Goal: Information Seeking & Learning: Learn about a topic

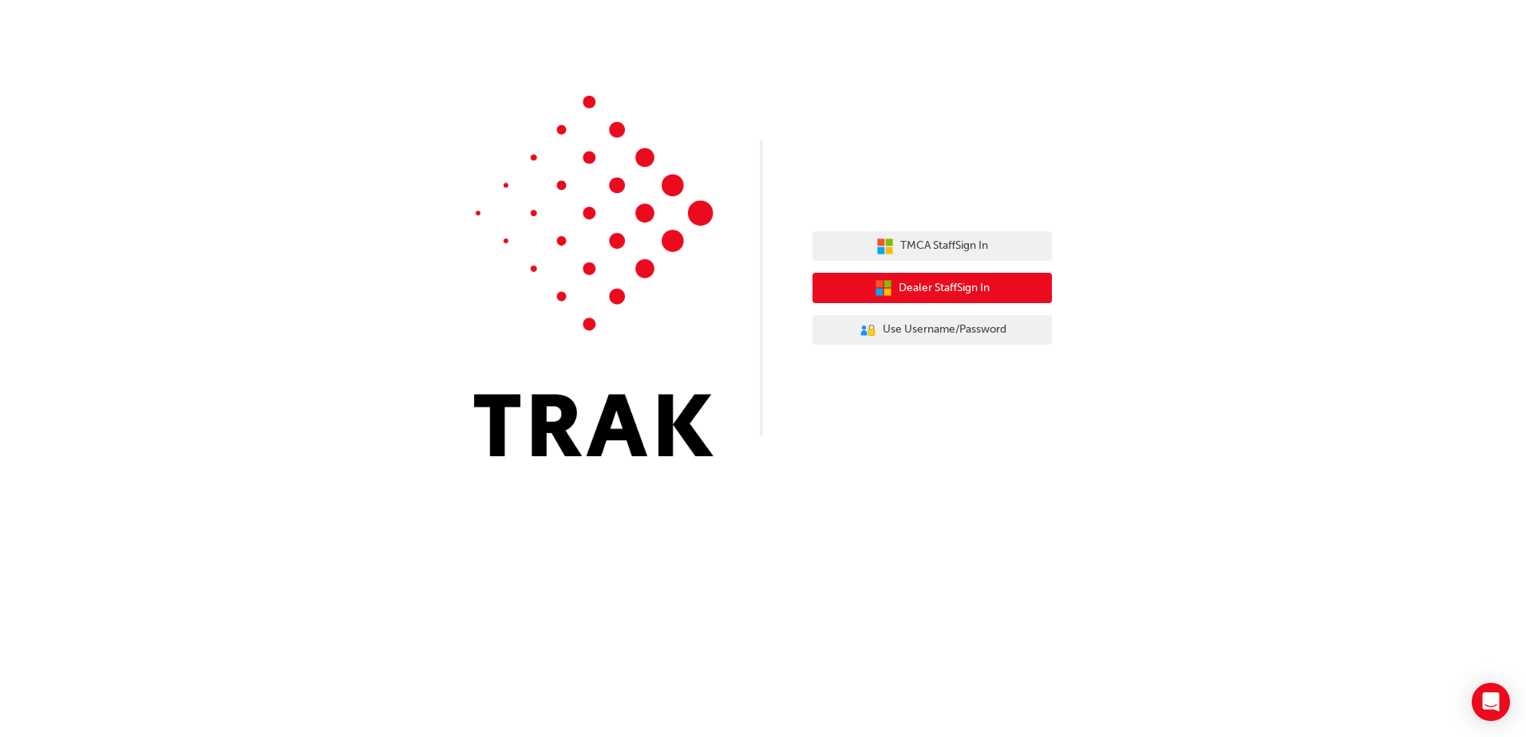
click at [954, 289] on span "Dealer Staff Sign In" at bounding box center [944, 288] width 91 height 18
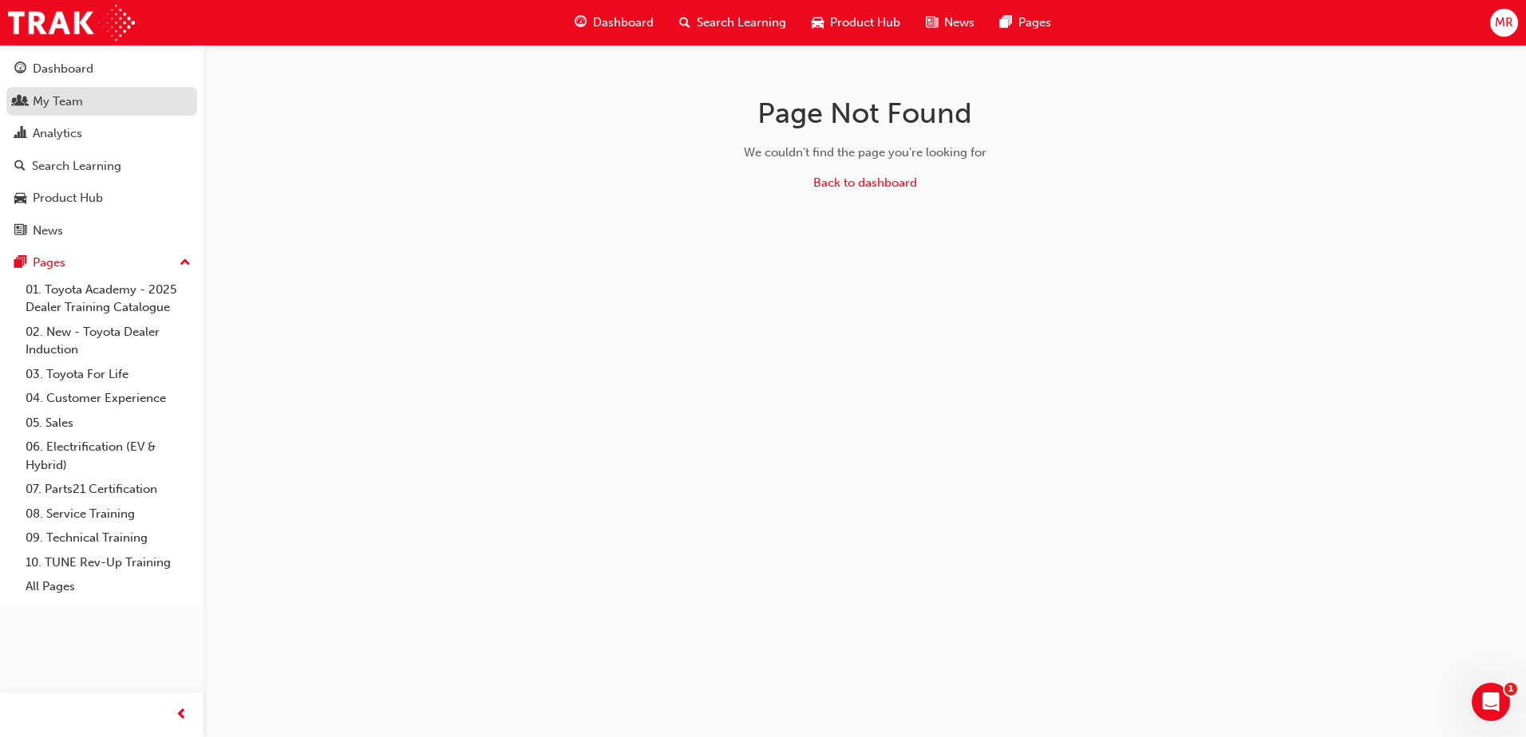
click at [53, 102] on div "My Team" at bounding box center [58, 102] width 50 height 18
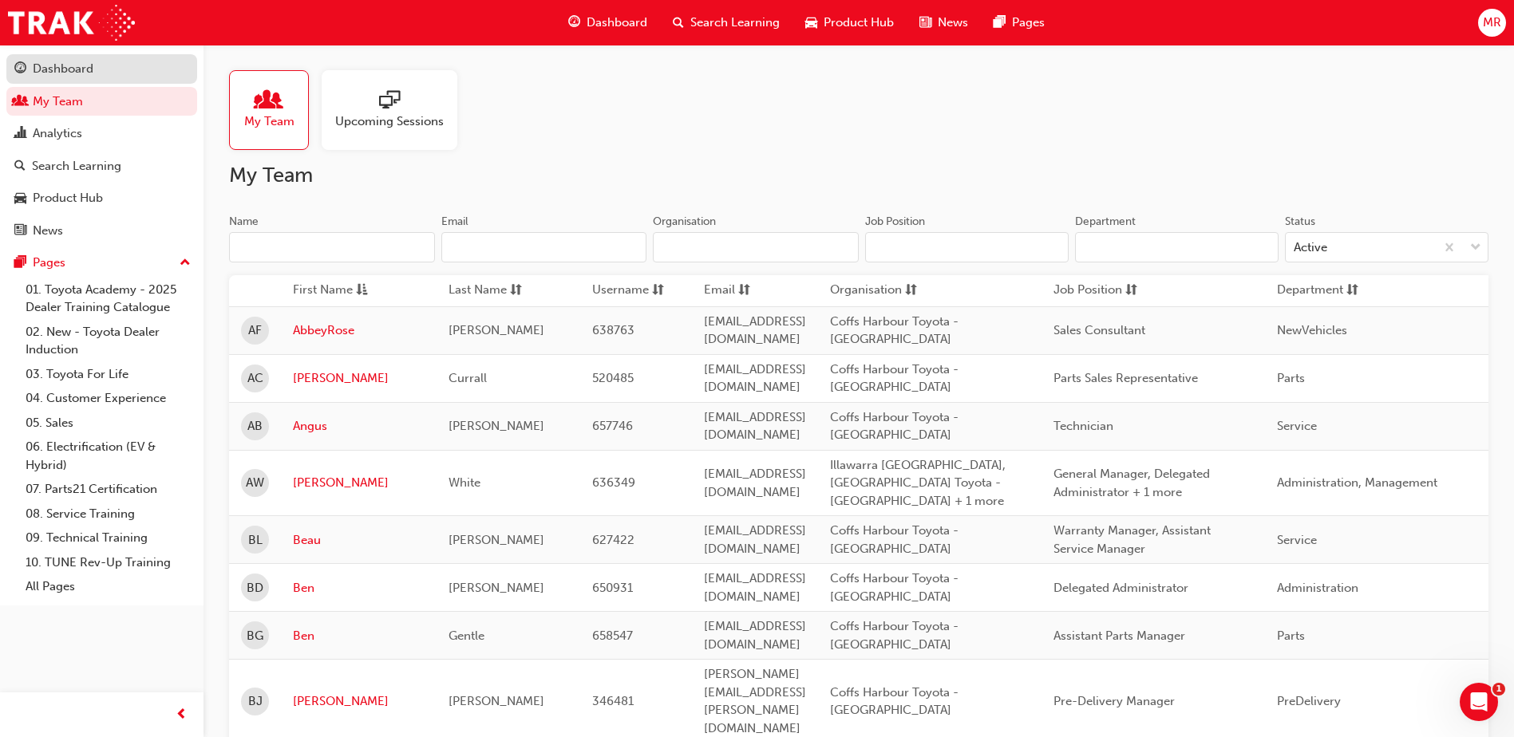
click at [42, 64] on div "Dashboard" at bounding box center [63, 69] width 61 height 18
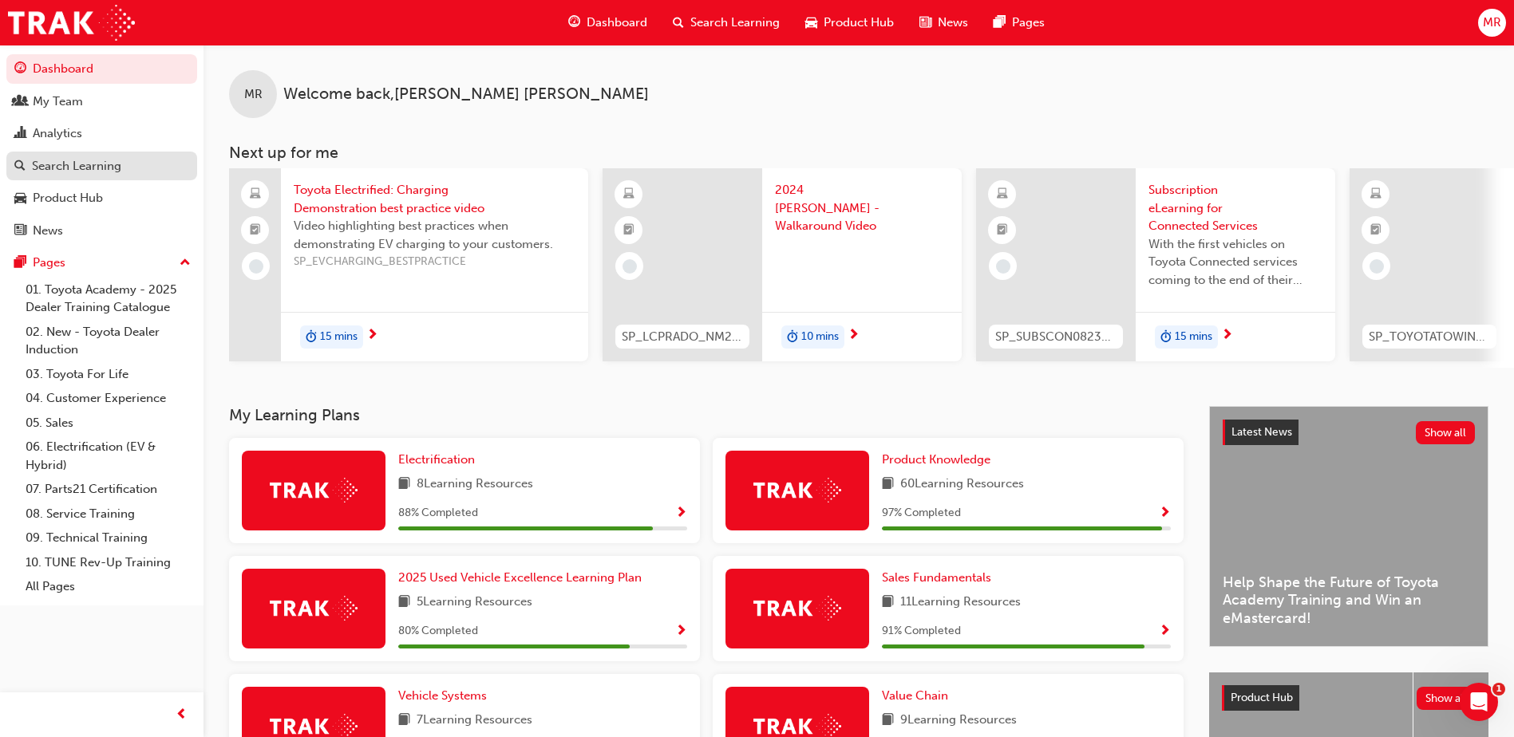
click at [65, 157] on div "Search Learning" at bounding box center [76, 166] width 89 height 18
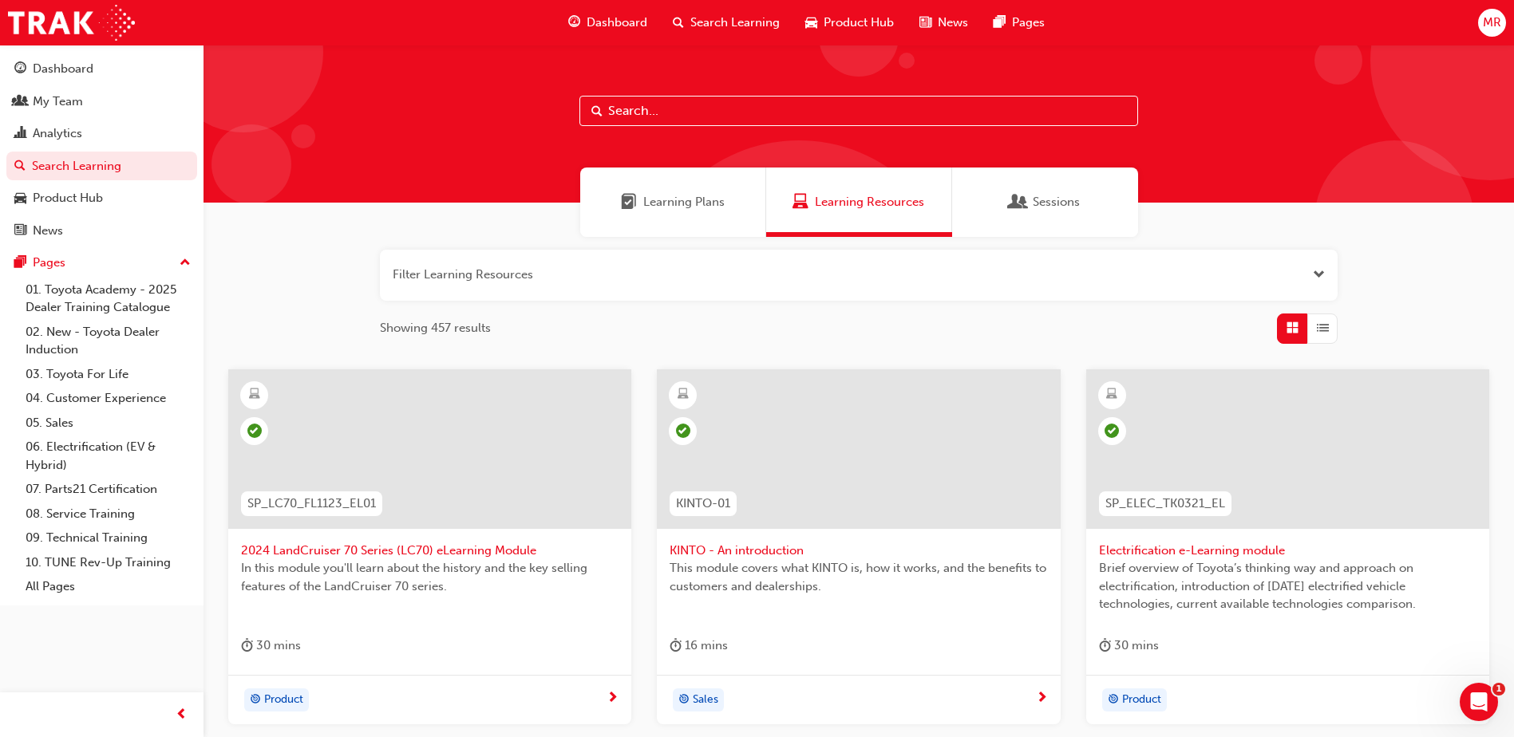
click at [690, 203] on span "Learning Plans" at bounding box center [683, 202] width 81 height 18
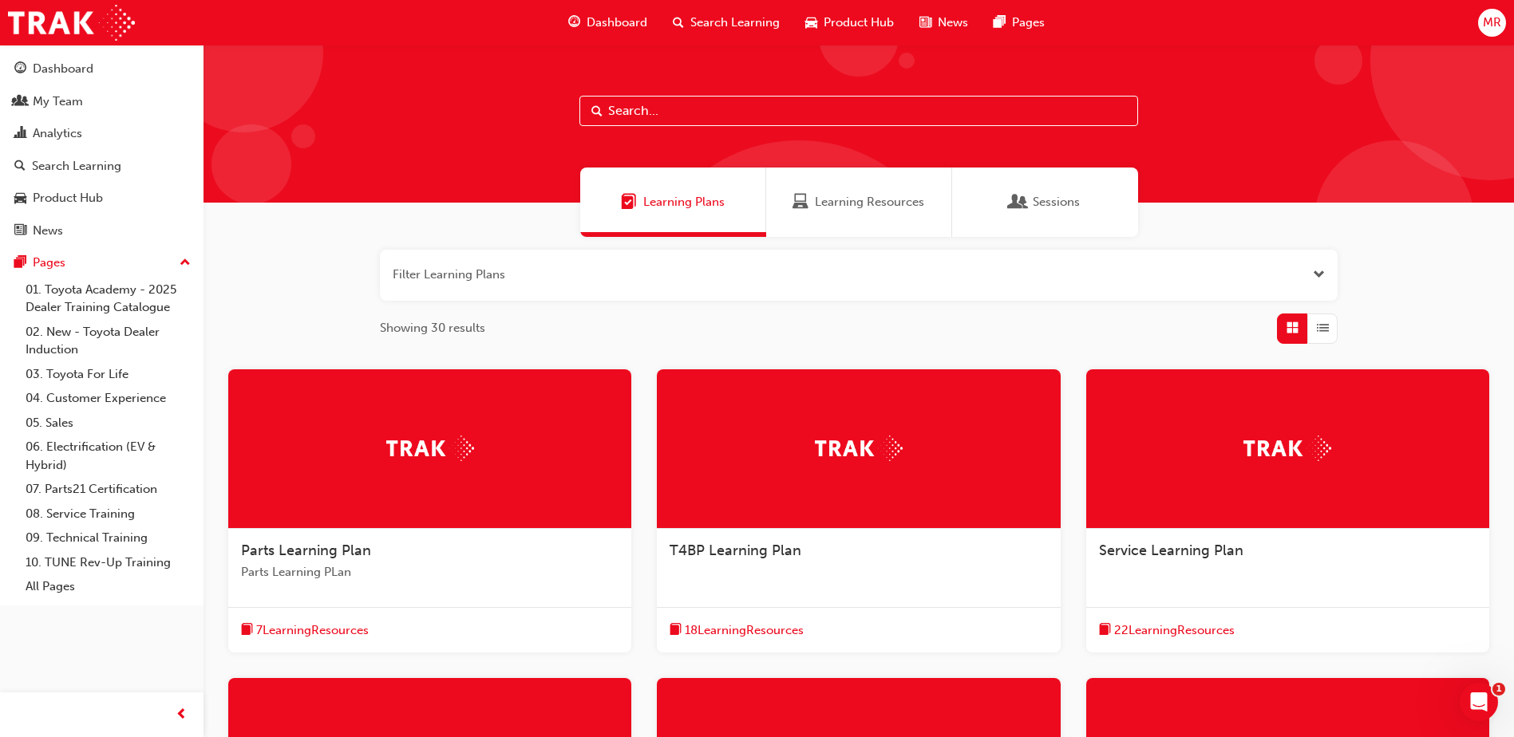
click at [851, 197] on span "Learning Resources" at bounding box center [869, 202] width 109 height 18
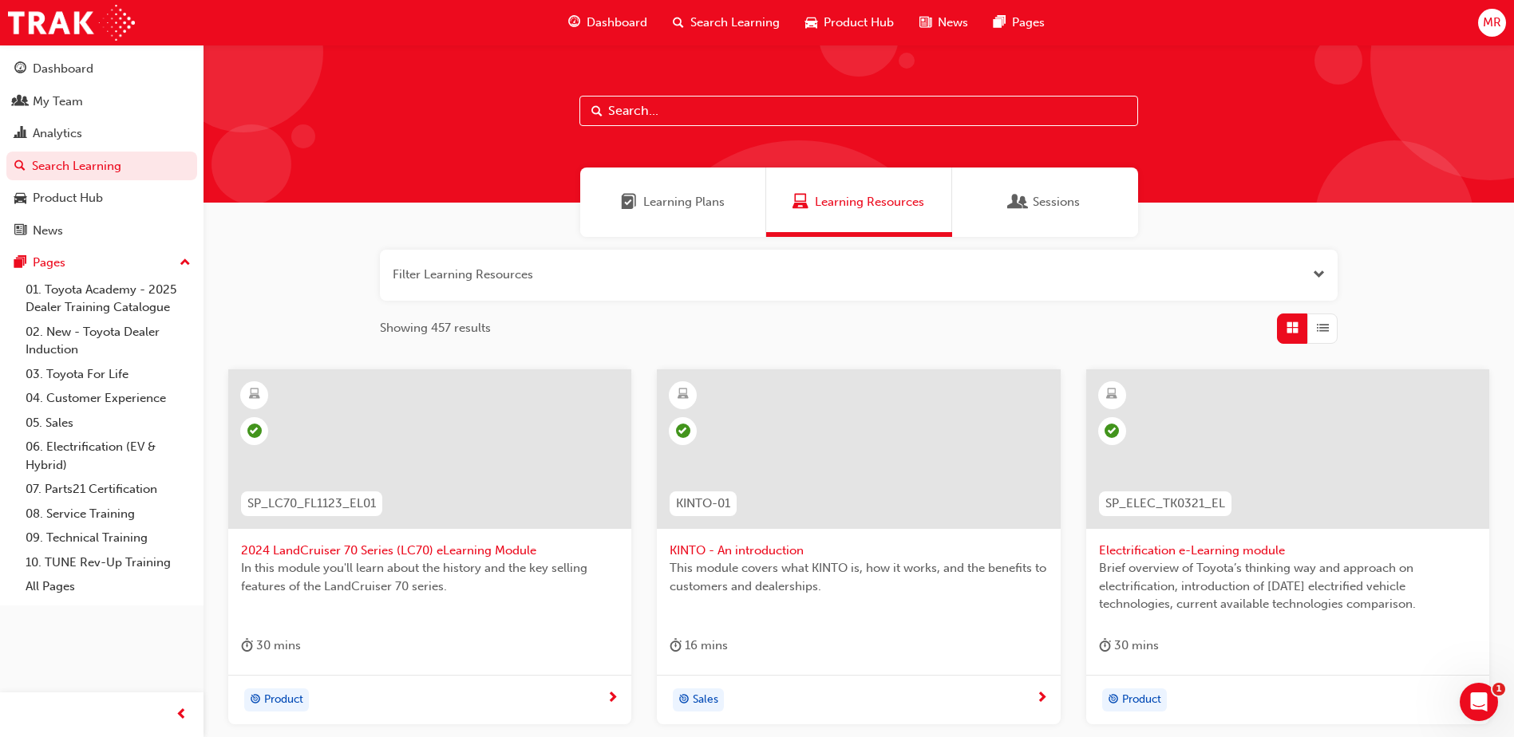
click at [725, 111] on input "text" at bounding box center [858, 111] width 559 height 30
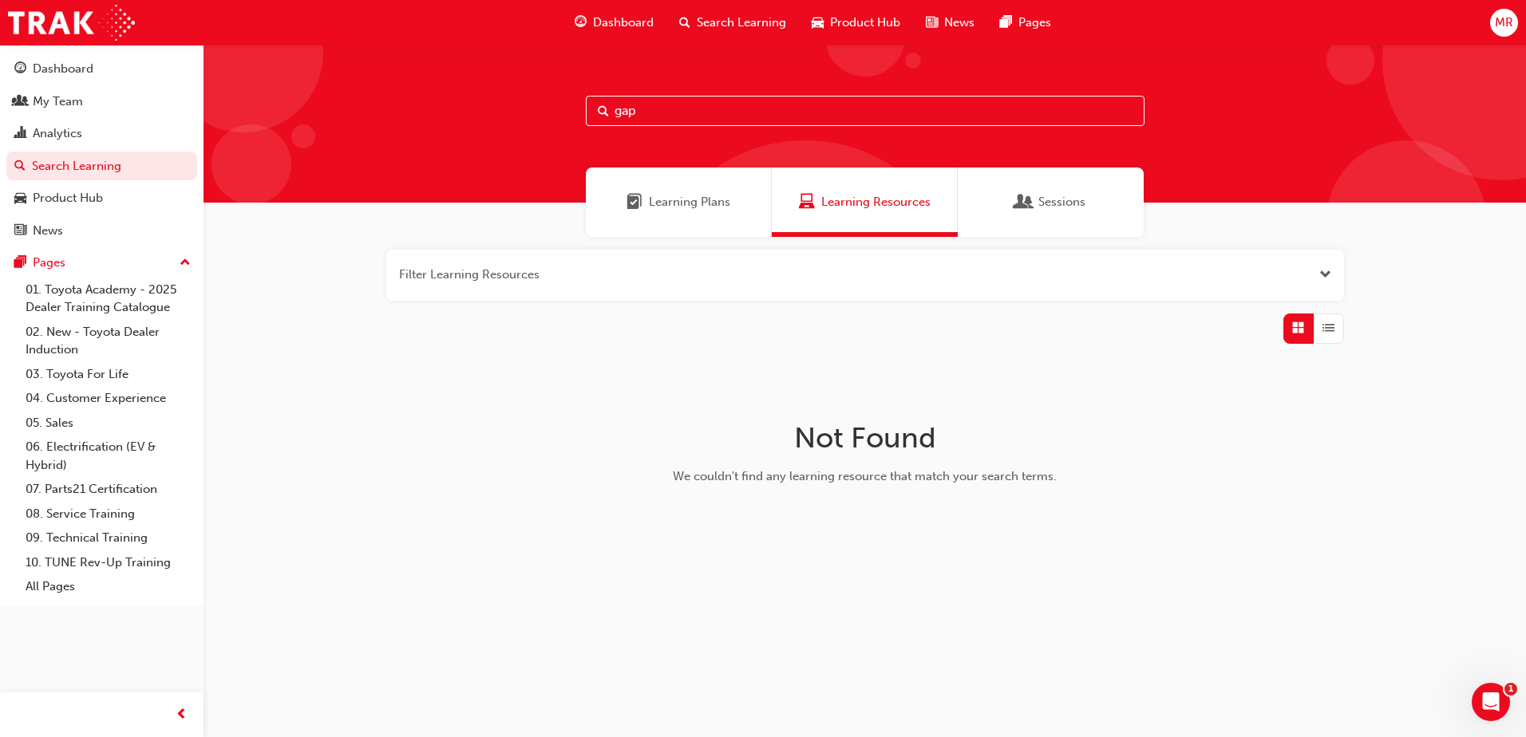
type input "gap"
click at [1059, 205] on span "Sessions" at bounding box center [1061, 202] width 47 height 18
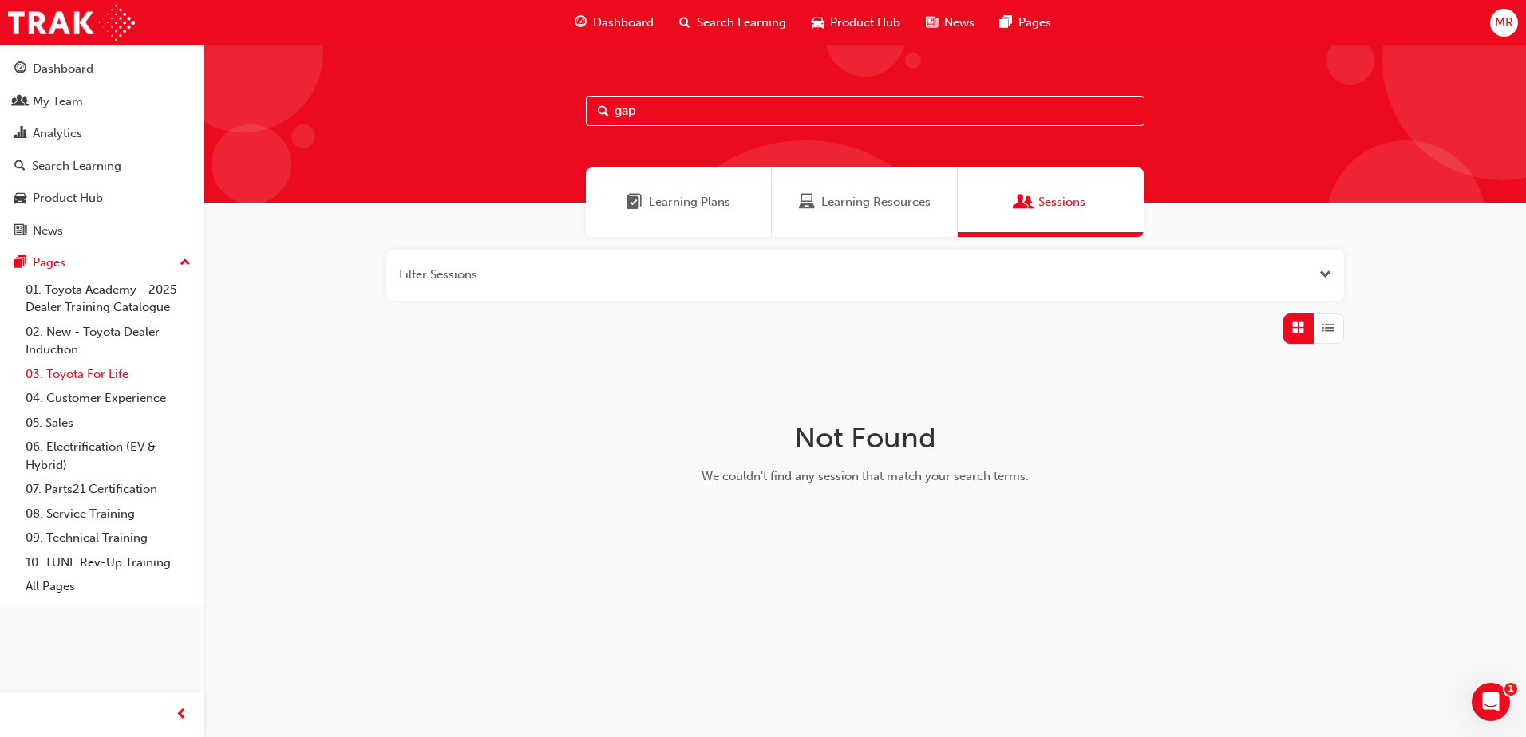
click at [89, 374] on link "03. Toyota For Life" at bounding box center [108, 374] width 178 height 25
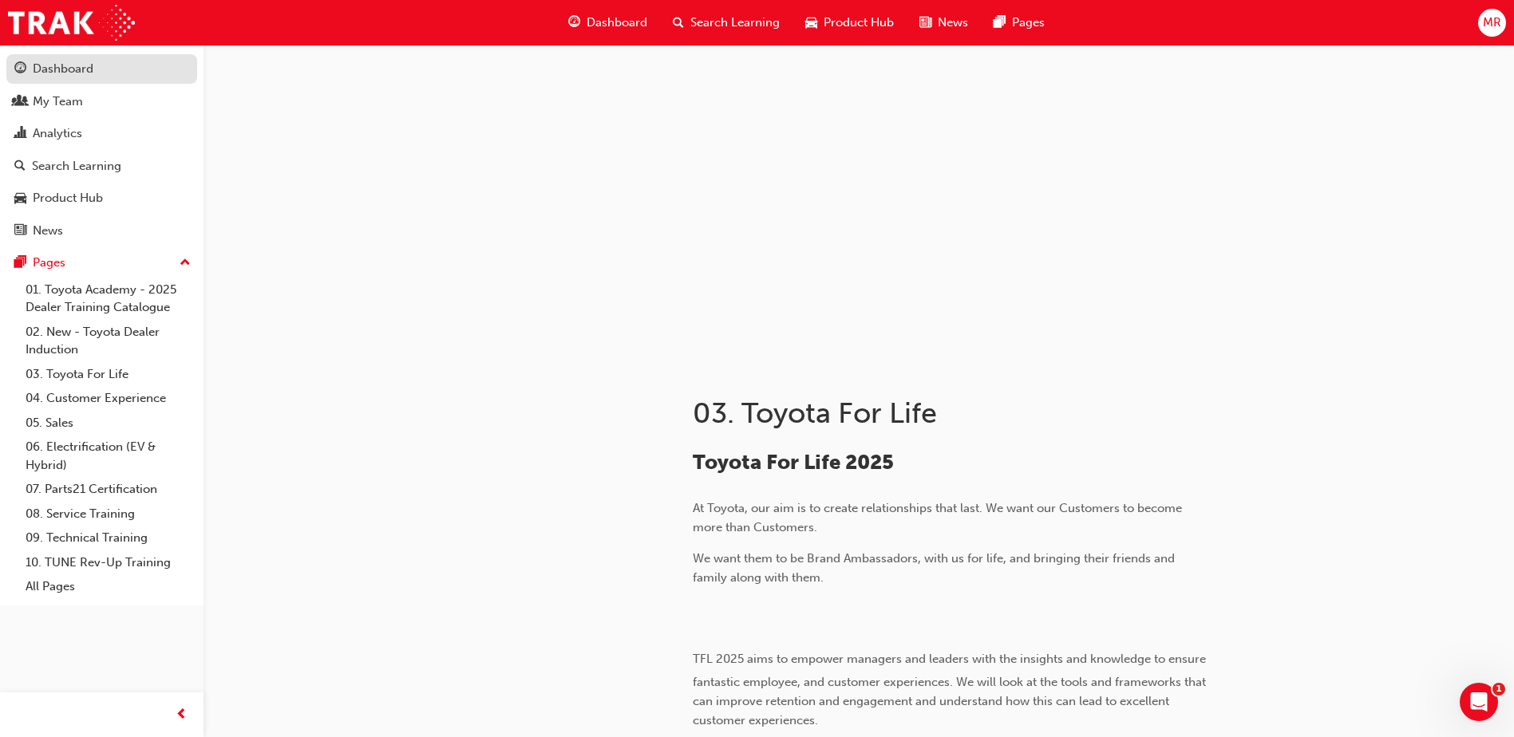
click at [66, 62] on div "Dashboard" at bounding box center [63, 69] width 61 height 18
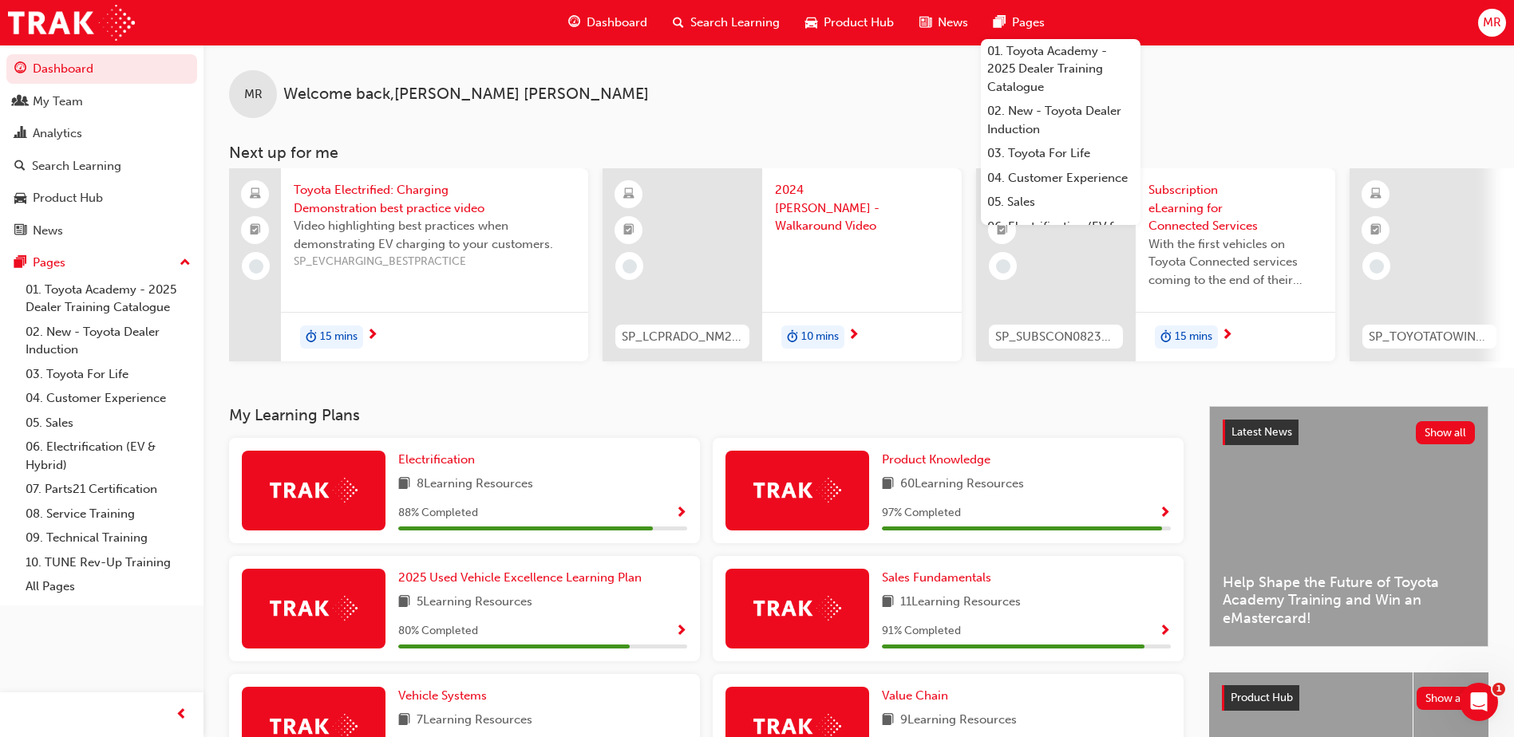
click at [1492, 27] on span "MR" at bounding box center [1492, 23] width 18 height 18
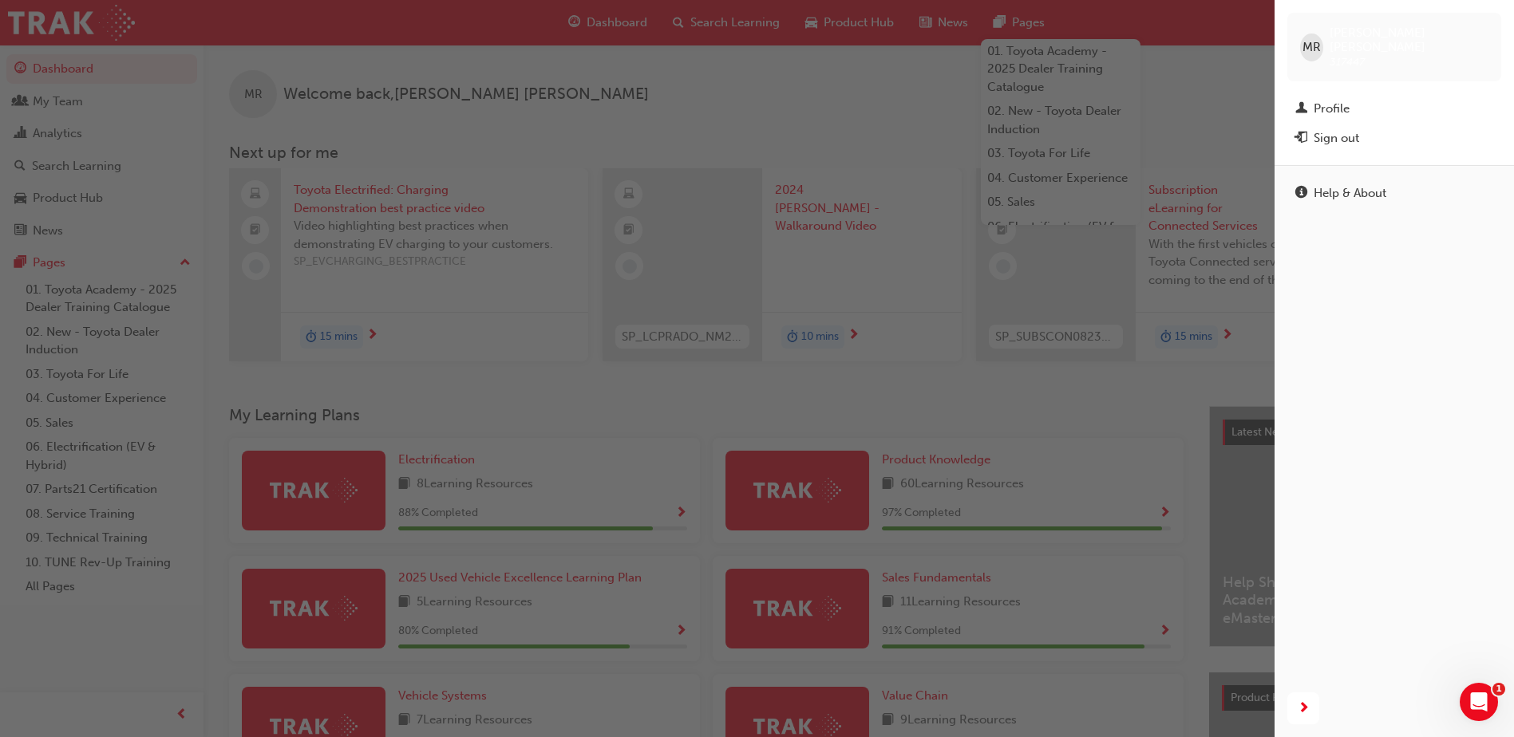
click at [1492, 27] on div "MR Michael Ruff 317447" at bounding box center [1394, 47] width 214 height 69
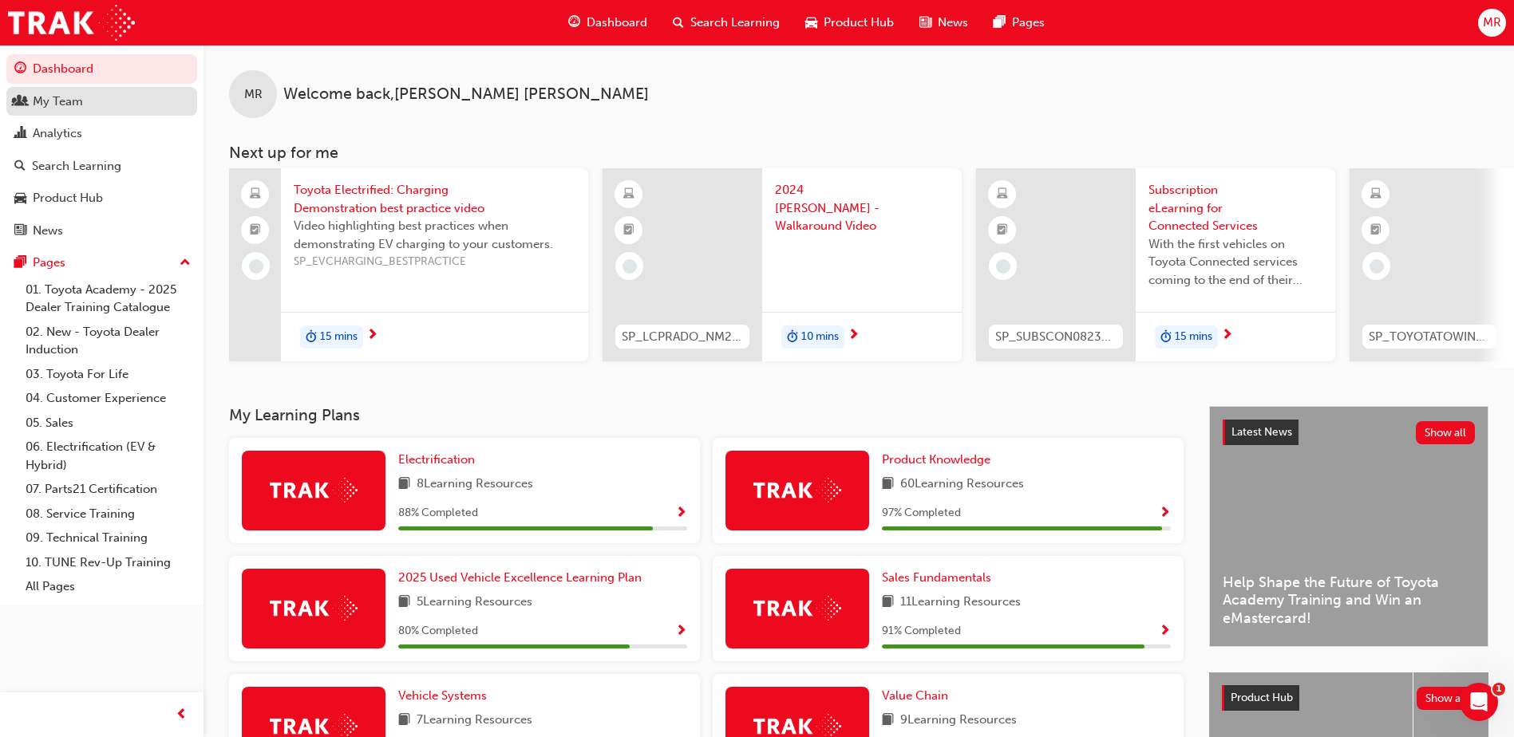
click at [43, 106] on div "My Team" at bounding box center [58, 102] width 50 height 18
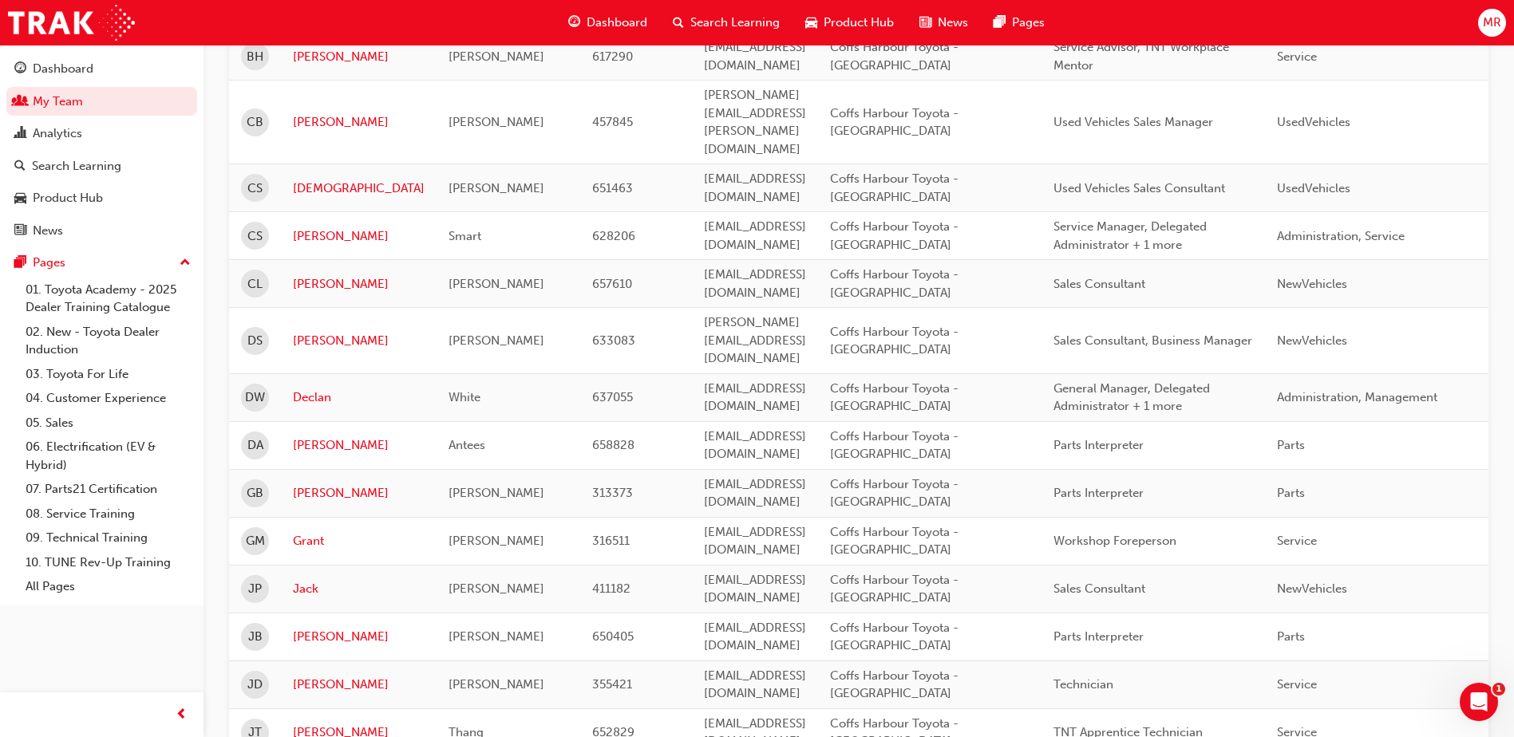
scroll to position [718, 0]
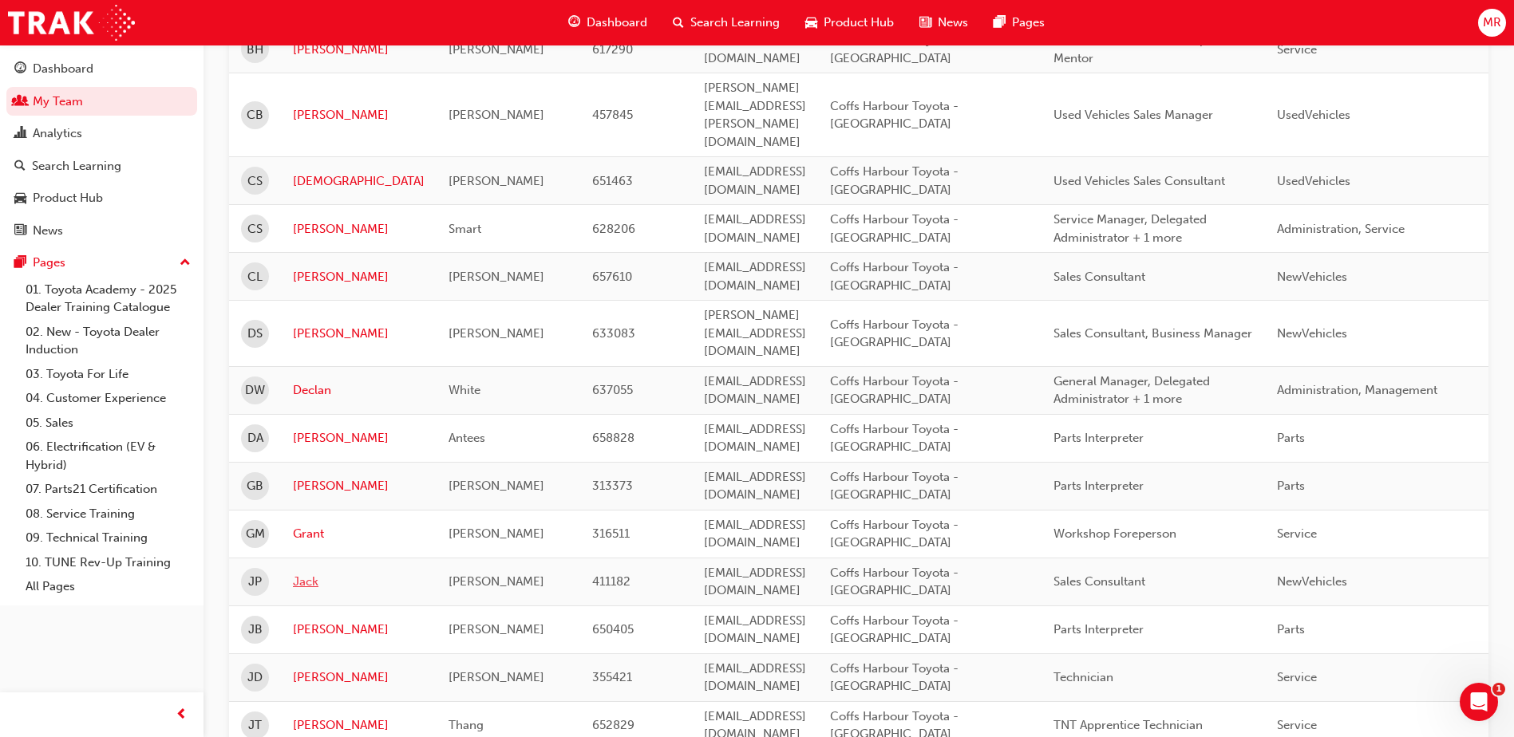
click at [302, 573] on link "Jack" at bounding box center [359, 582] width 132 height 18
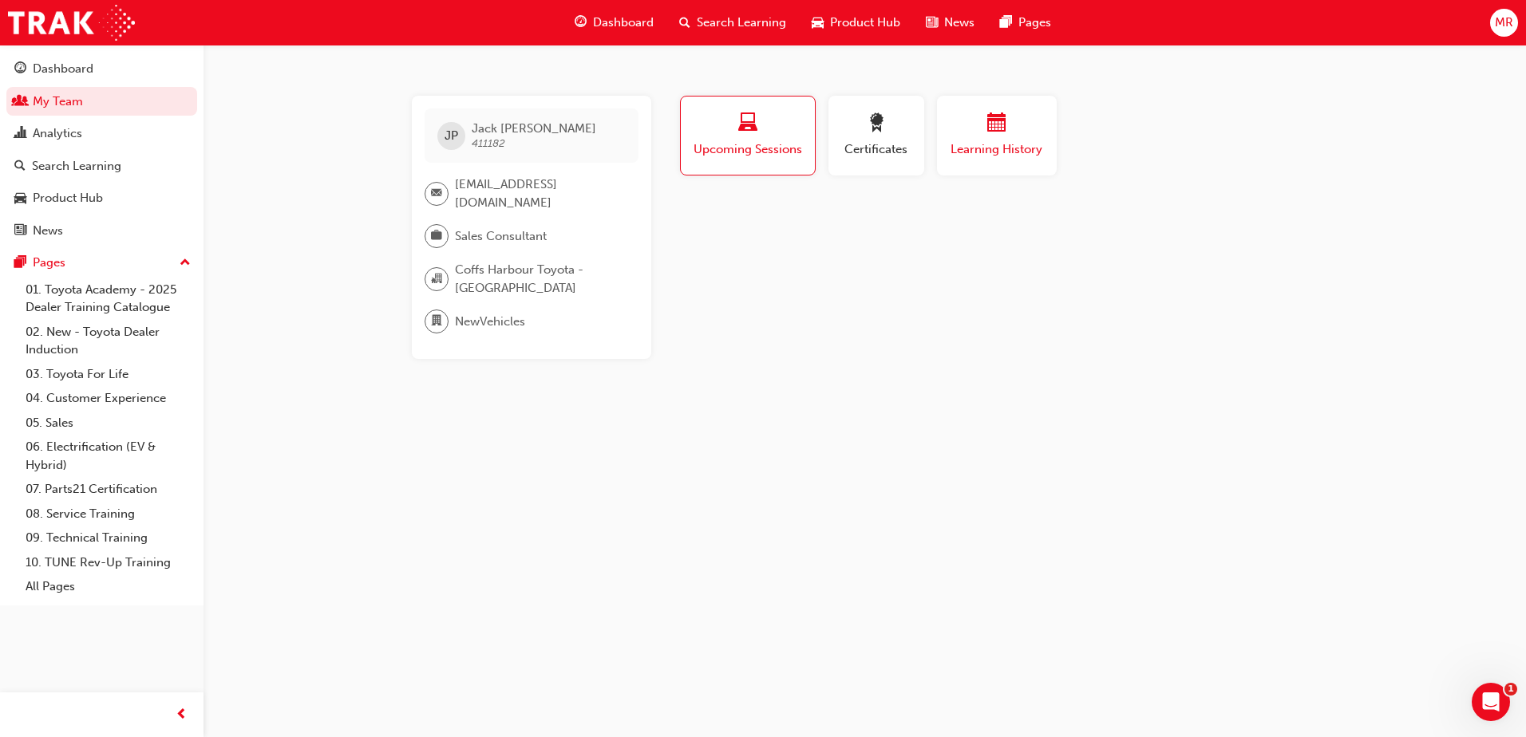
click at [1000, 131] on span "calendar-icon" at bounding box center [996, 124] width 19 height 22
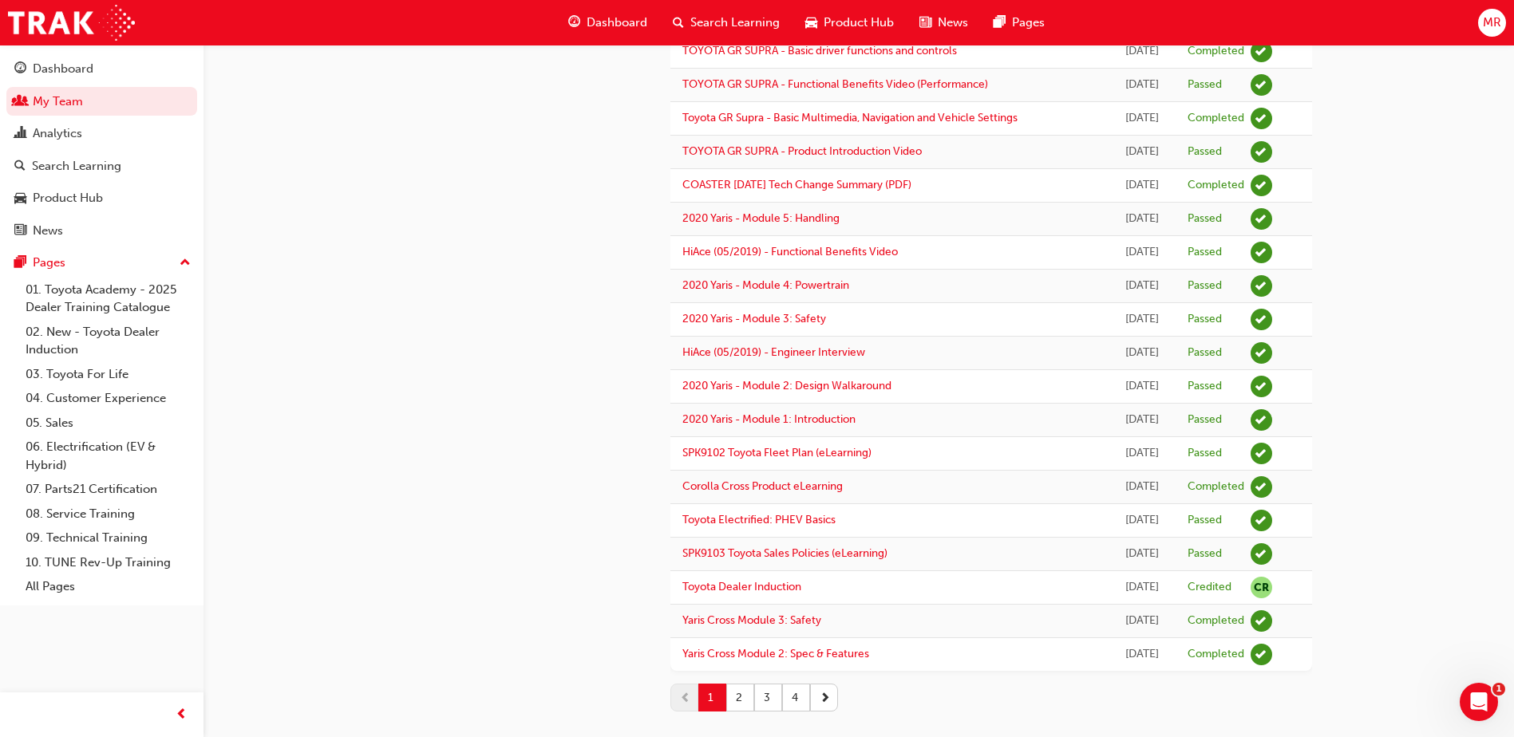
scroll to position [1232, 0]
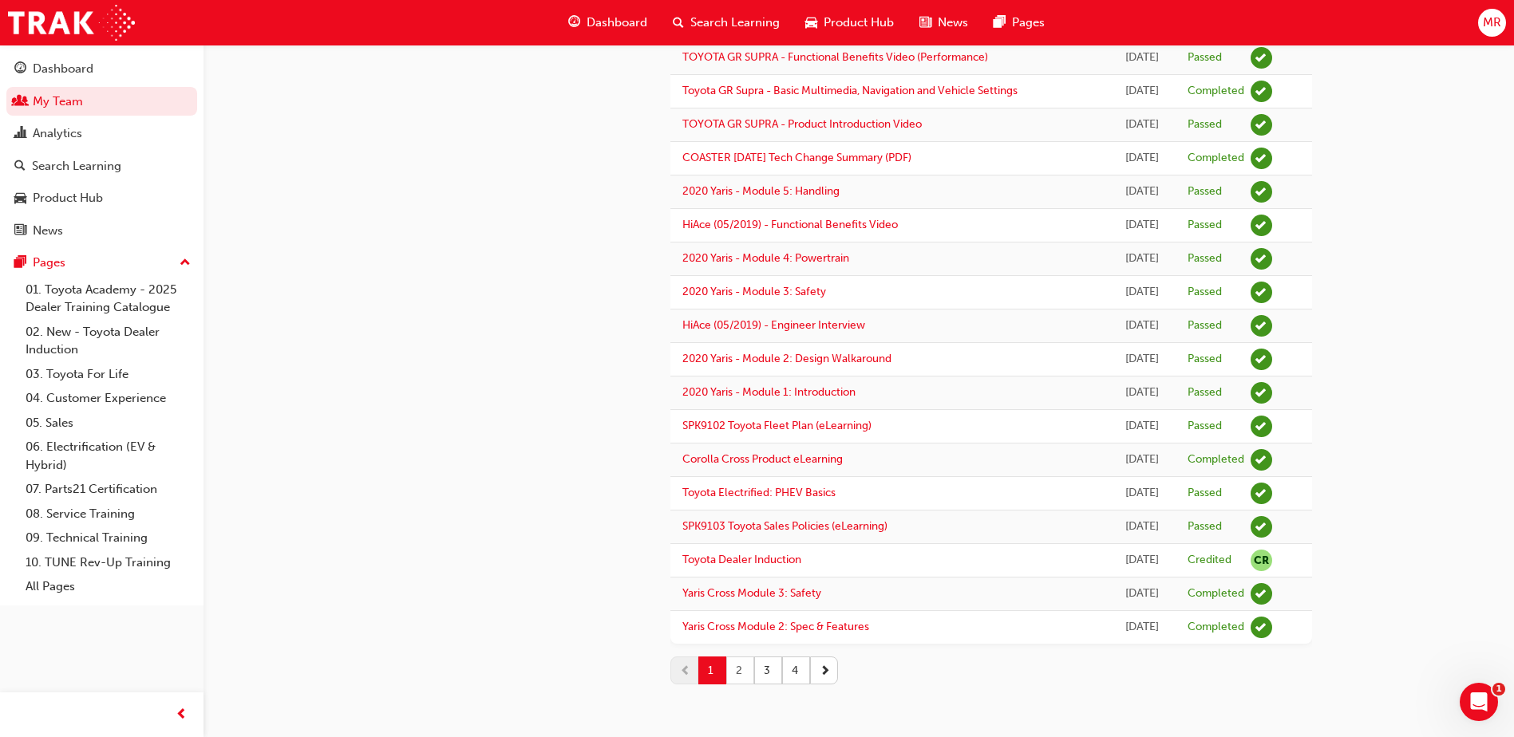
click at [745, 668] on button "2" at bounding box center [740, 671] width 28 height 28
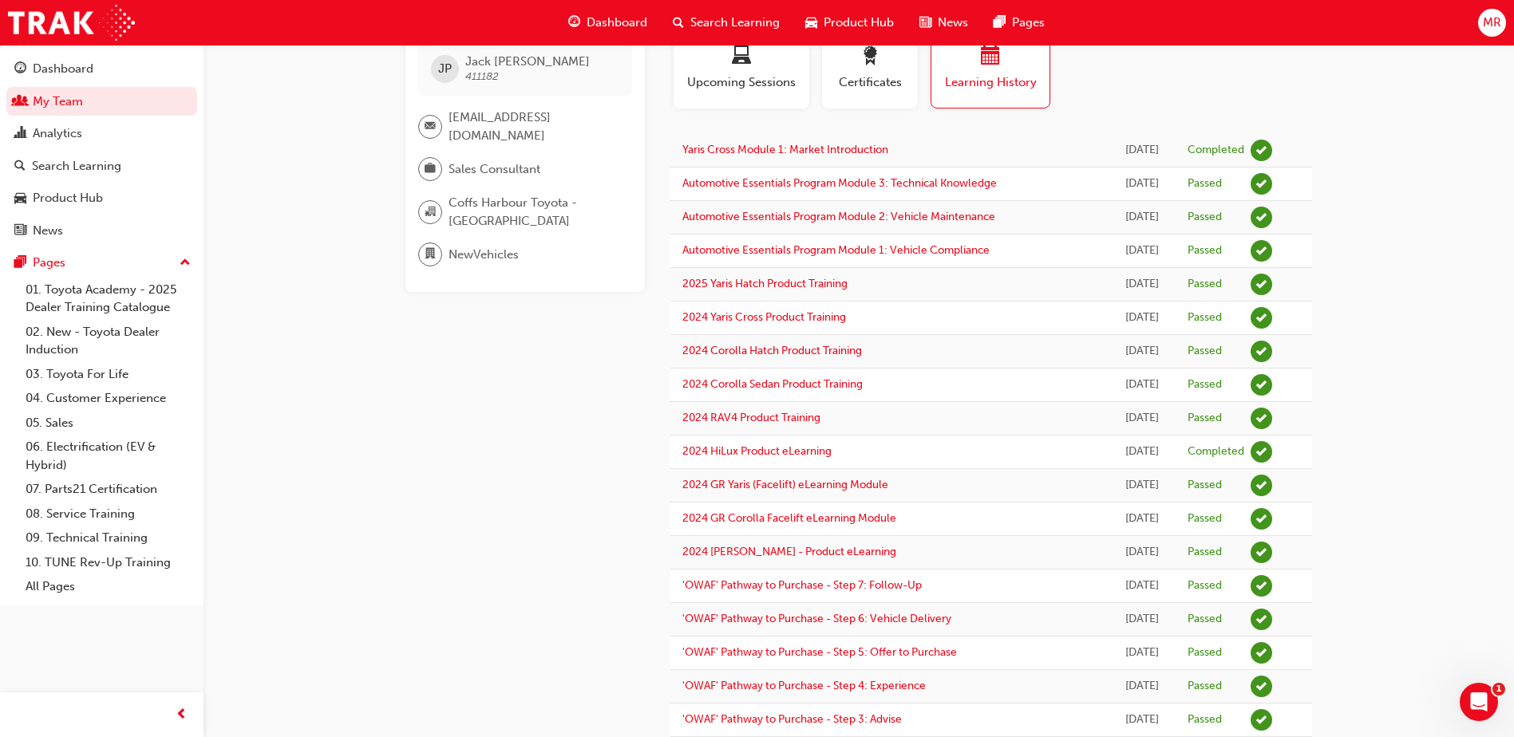
scroll to position [0, 0]
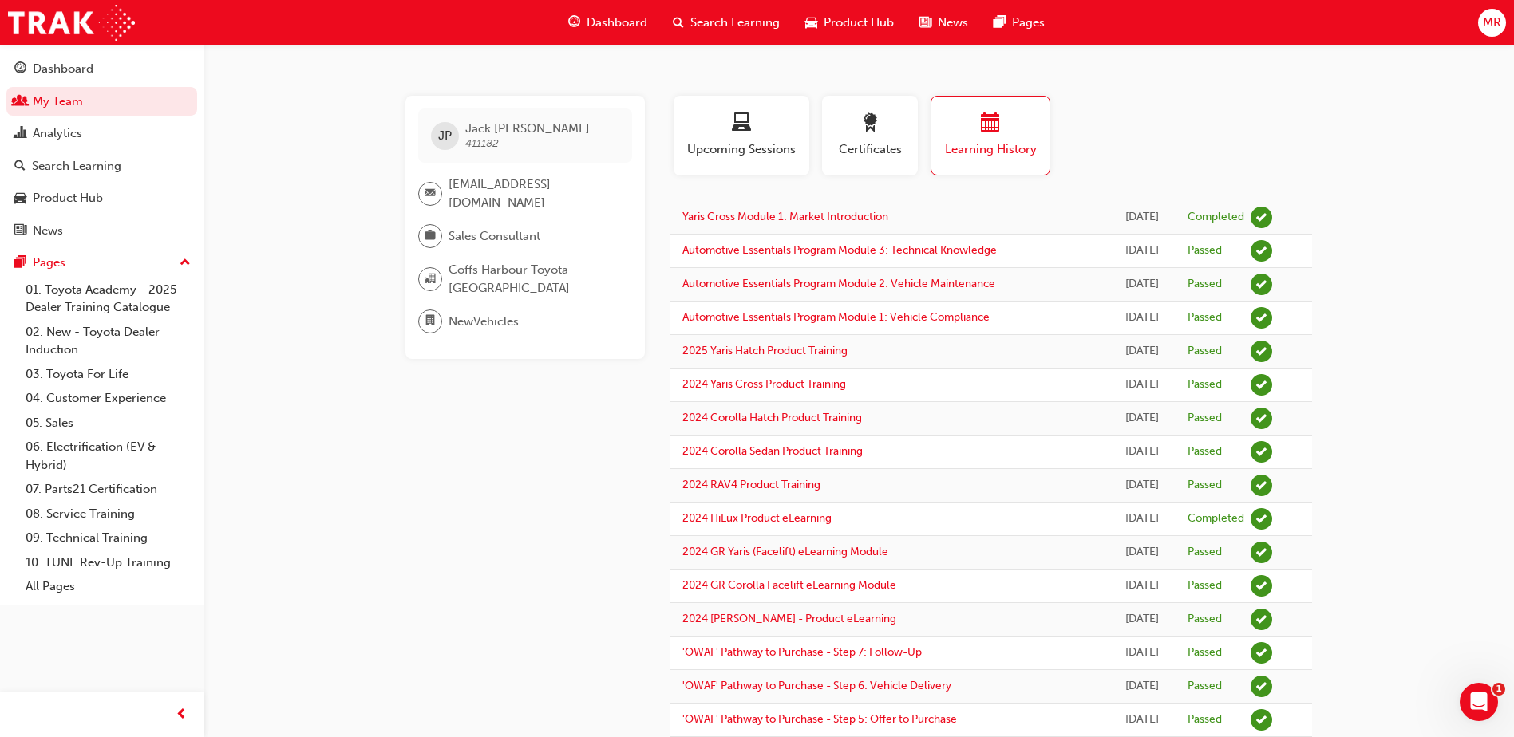
click at [737, 16] on span "Search Learning" at bounding box center [734, 23] width 89 height 18
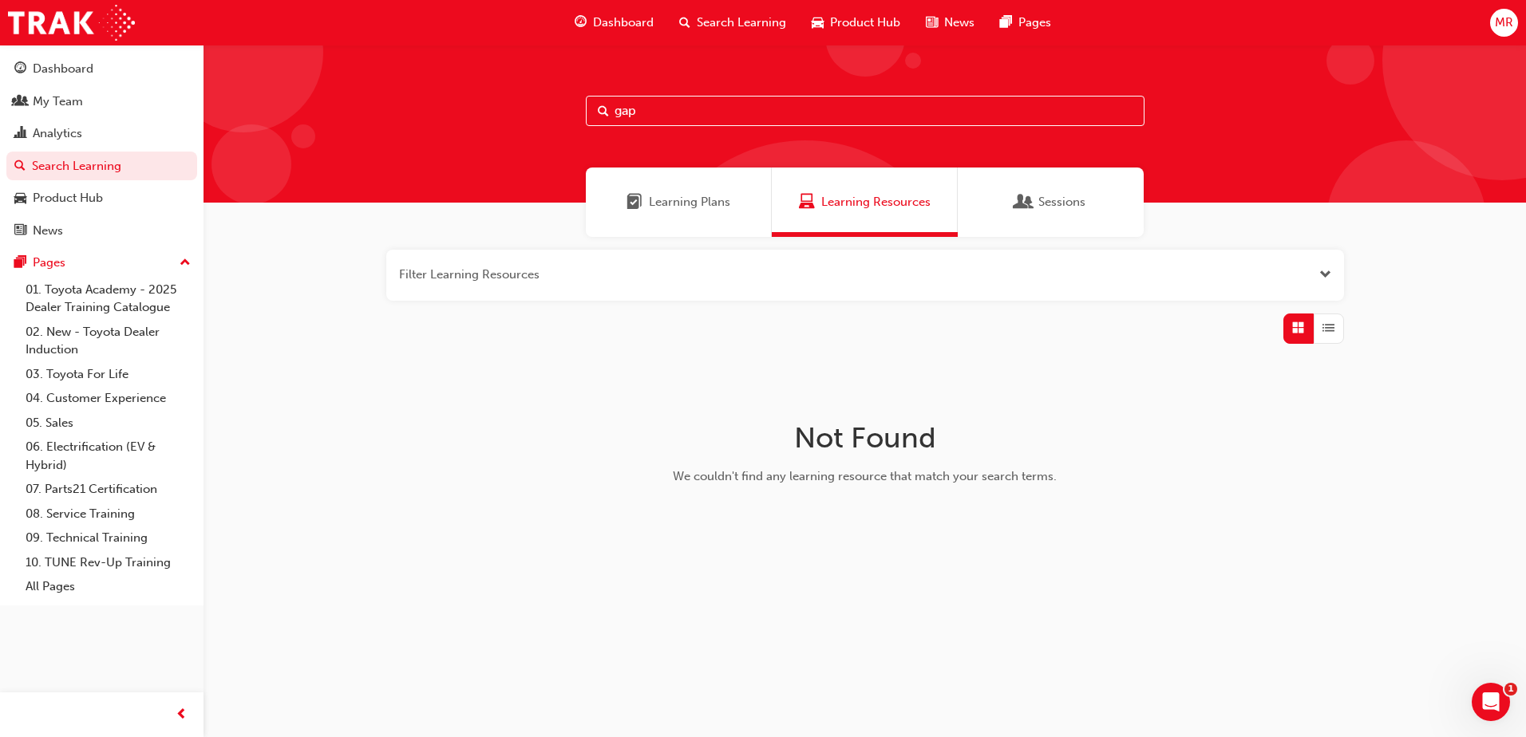
click at [697, 103] on input "gap" at bounding box center [865, 111] width 559 height 30
drag, startPoint x: 697, startPoint y: 104, endPoint x: 576, endPoint y: 109, distance: 121.4
click at [576, 109] on div "gap" at bounding box center [865, 124] width 1322 height 158
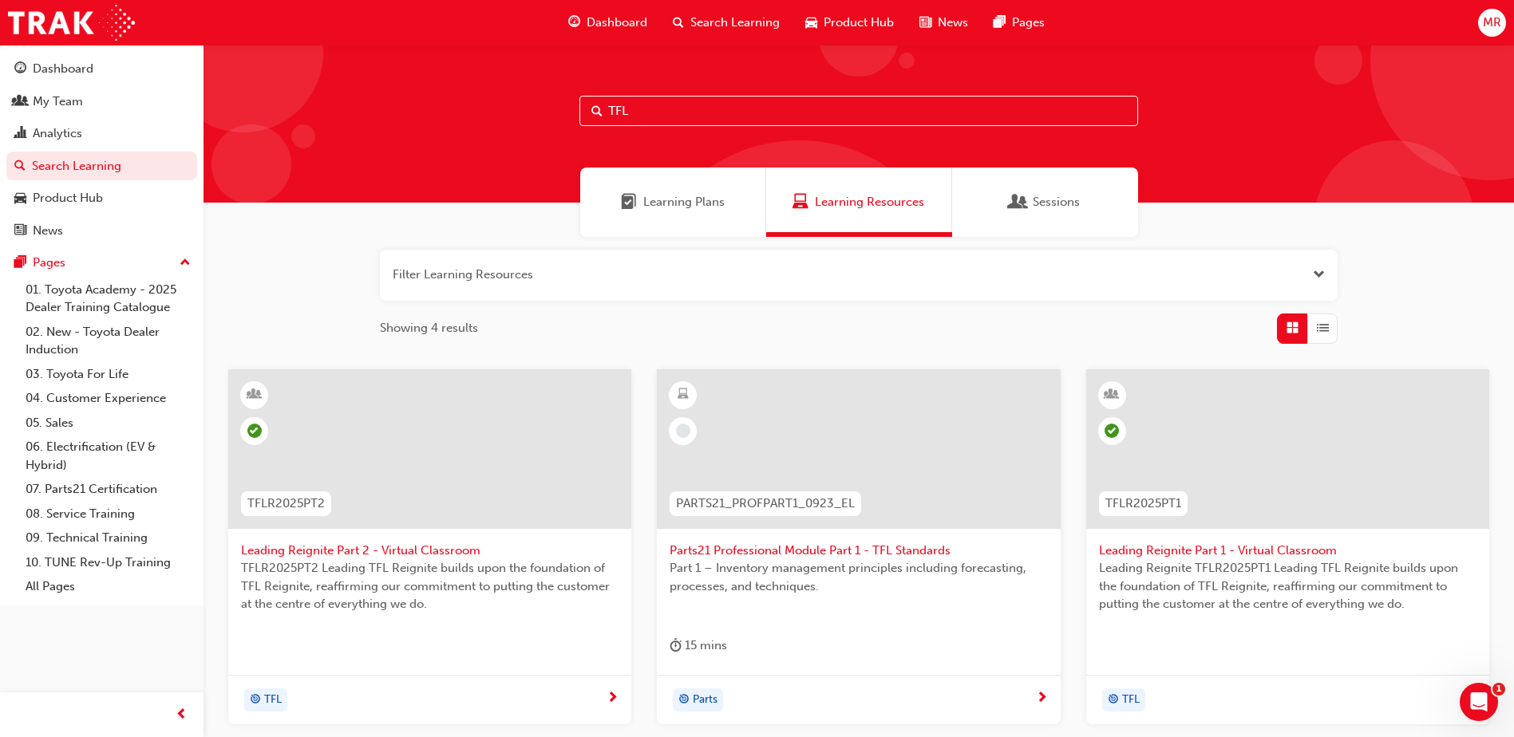
type input "TFL"
click at [61, 101] on div "My Team" at bounding box center [58, 102] width 50 height 18
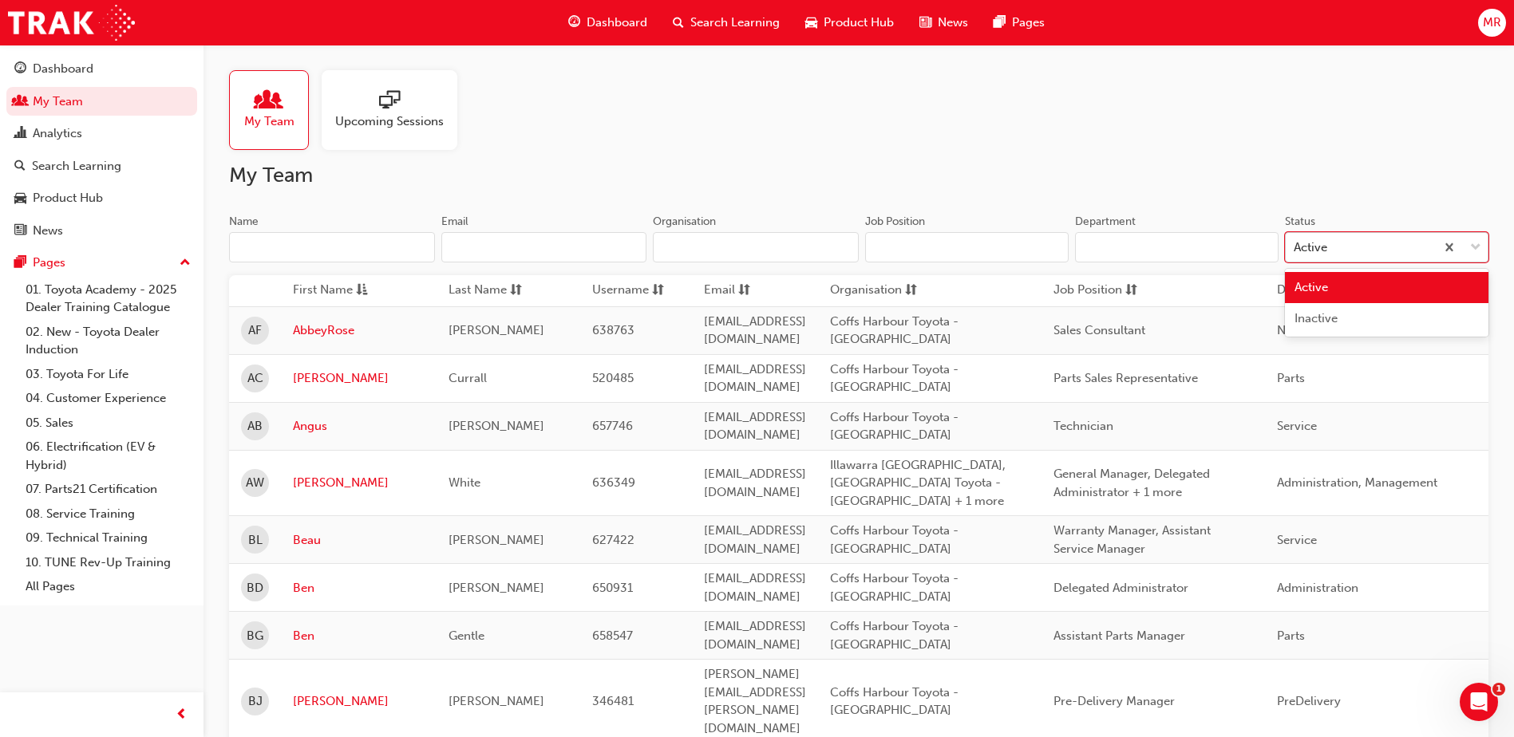
click at [1472, 245] on span "down-icon" at bounding box center [1475, 248] width 11 height 21
click at [1295, 245] on input "Status option Active focused, 1 of 2. 2 results available. Use Up and Down to c…" at bounding box center [1295, 247] width 2 height 14
click at [1472, 245] on span "down-icon" at bounding box center [1475, 248] width 11 height 21
click at [1295, 245] on input "Status option Active focused, 1 of 2. 2 results available. Use Up and Down to c…" at bounding box center [1295, 247] width 2 height 14
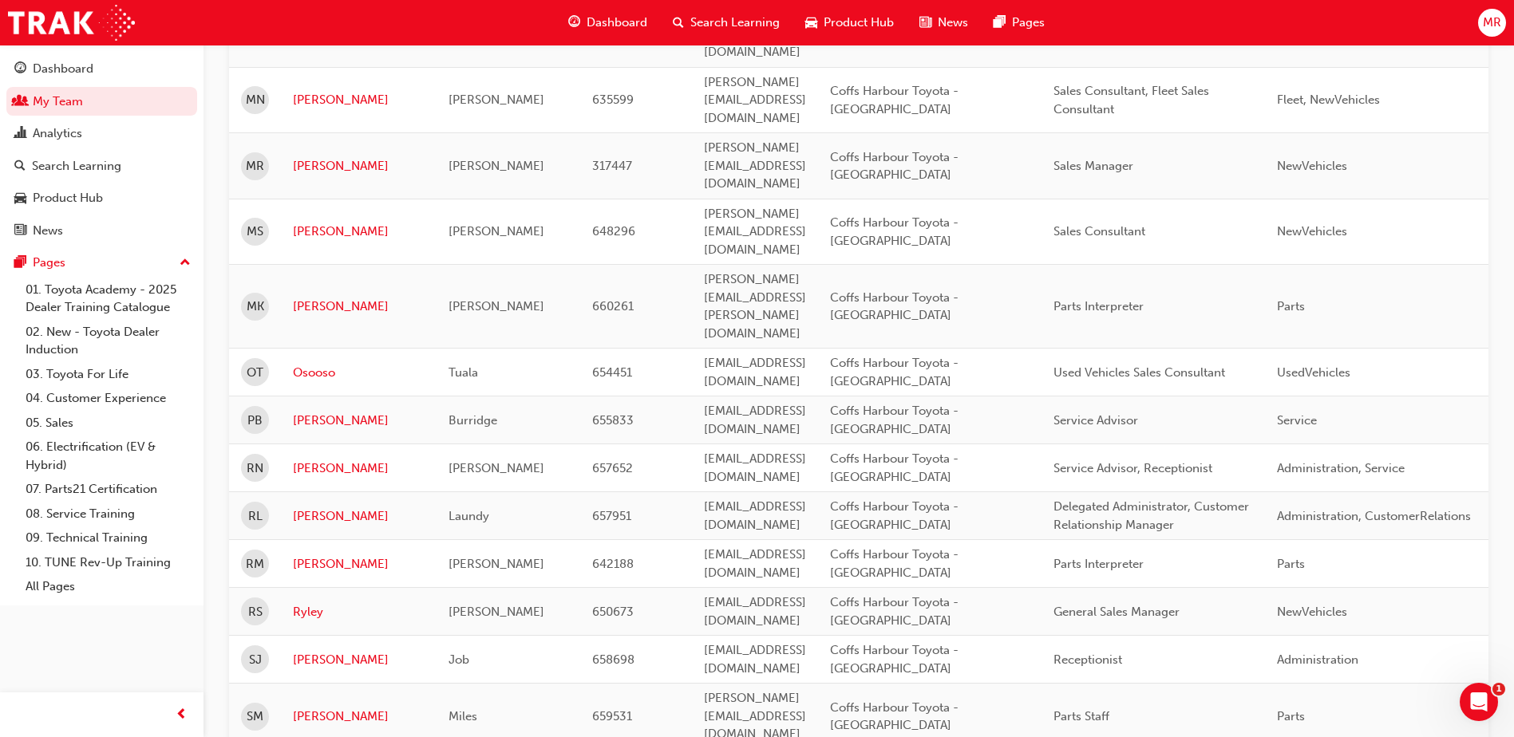
scroll to position [2030, 0]
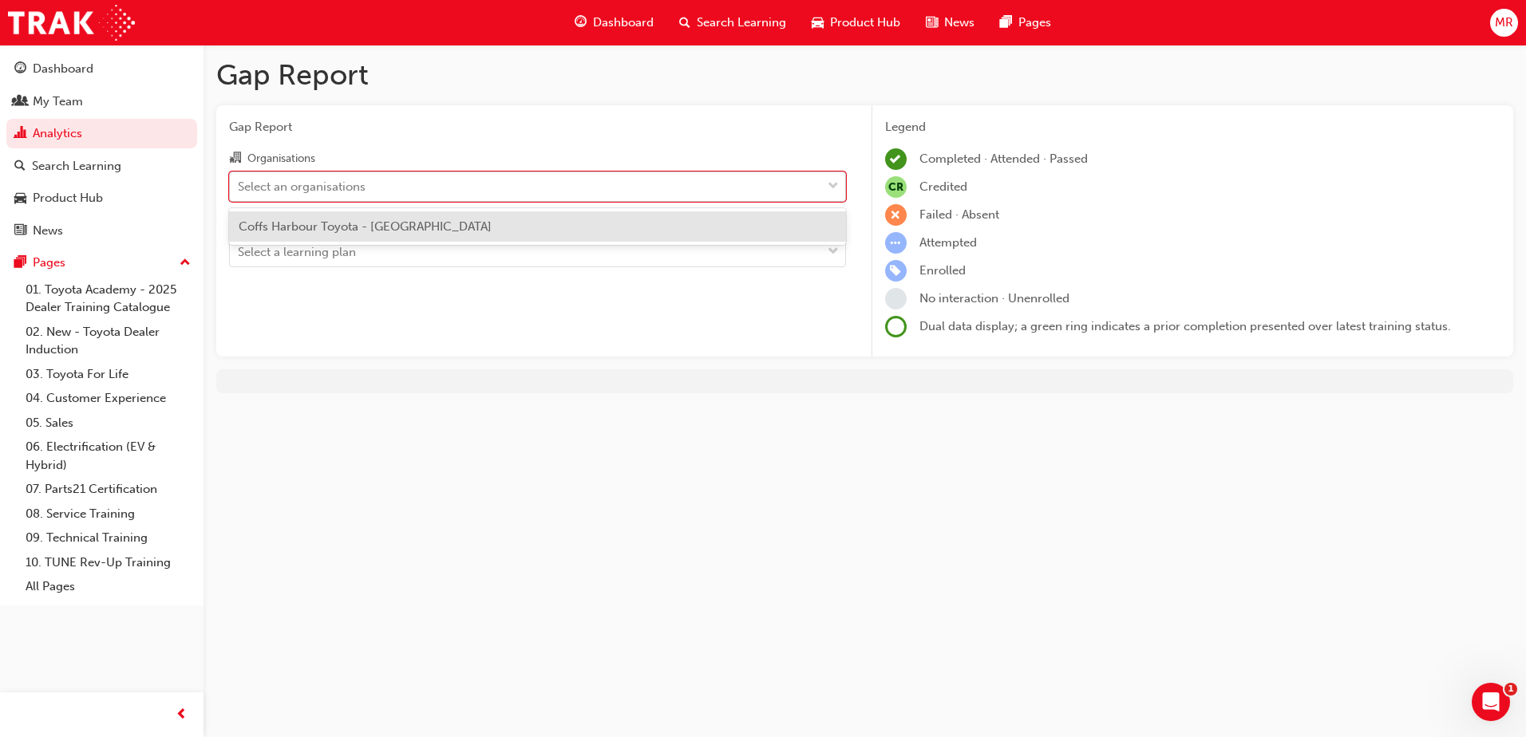
click at [377, 188] on div "Select an organisations" at bounding box center [525, 186] width 591 height 28
click at [239, 188] on input "Organisations option Coffs Harbour Toyota - COFFS HARBOUR focused, 1 of 1. 1 re…" at bounding box center [239, 186] width 2 height 14
click at [382, 224] on span "Coffs Harbour Toyota - COFFS HARBOUR" at bounding box center [365, 226] width 253 height 14
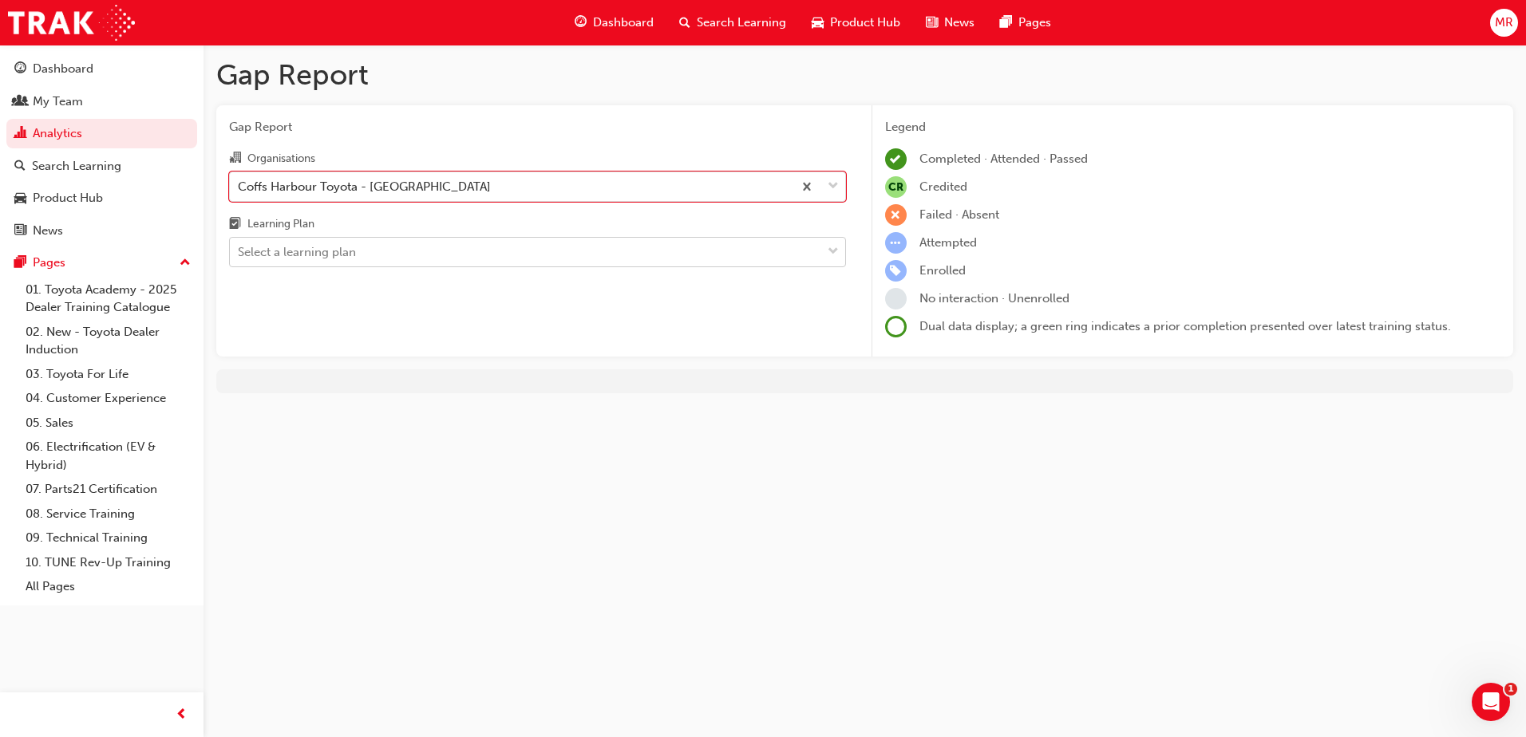
click at [440, 255] on div "Select a learning plan" at bounding box center [525, 253] width 591 height 28
click at [239, 255] on input "Learning Plan Select a learning plan" at bounding box center [239, 252] width 2 height 14
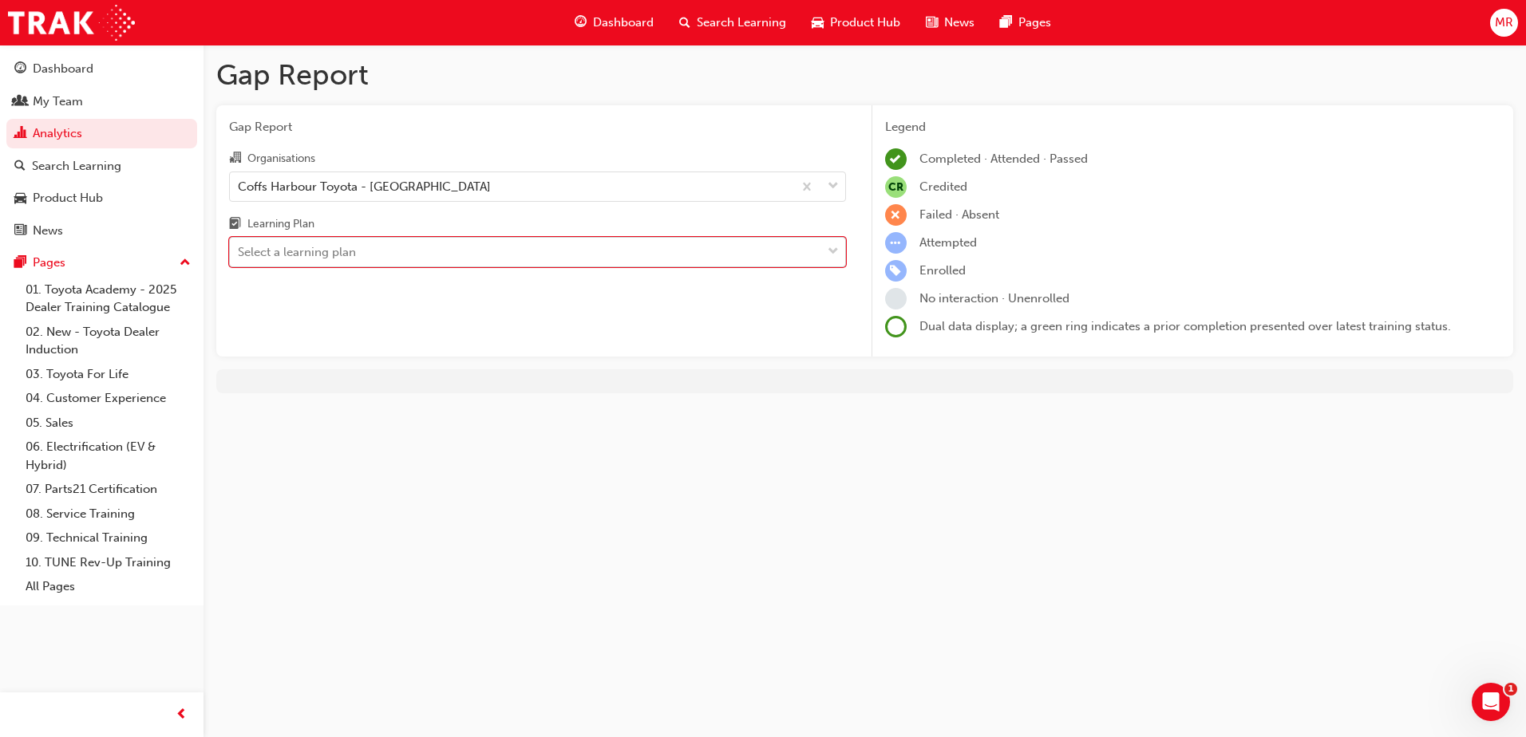
click at [449, 255] on div "Select a learning plan" at bounding box center [525, 253] width 591 height 28
click at [239, 255] on input "Learning Plan 0 results available. Select is focused ,type to refine list, pres…" at bounding box center [239, 252] width 2 height 14
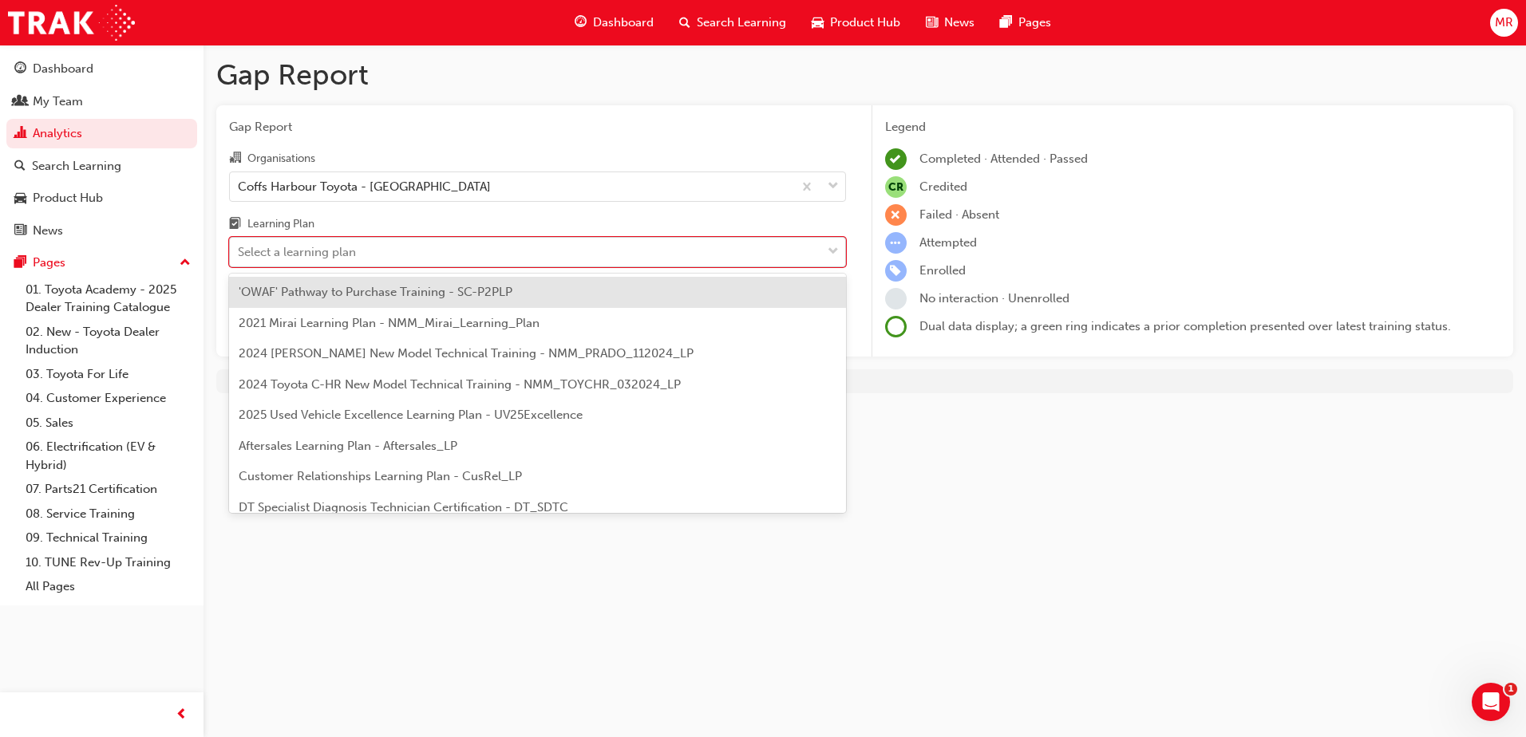
click at [829, 251] on span "down-icon" at bounding box center [833, 252] width 11 height 21
click at [239, 251] on input "Learning Plan option 'OWAF' Pathway to Purchase Training - SC-P2PLP focused, 1 …" at bounding box center [239, 252] width 2 height 14
click at [524, 296] on div "'OWAF' Pathway to Purchase Training - SC-P2PLP" at bounding box center [537, 292] width 617 height 31
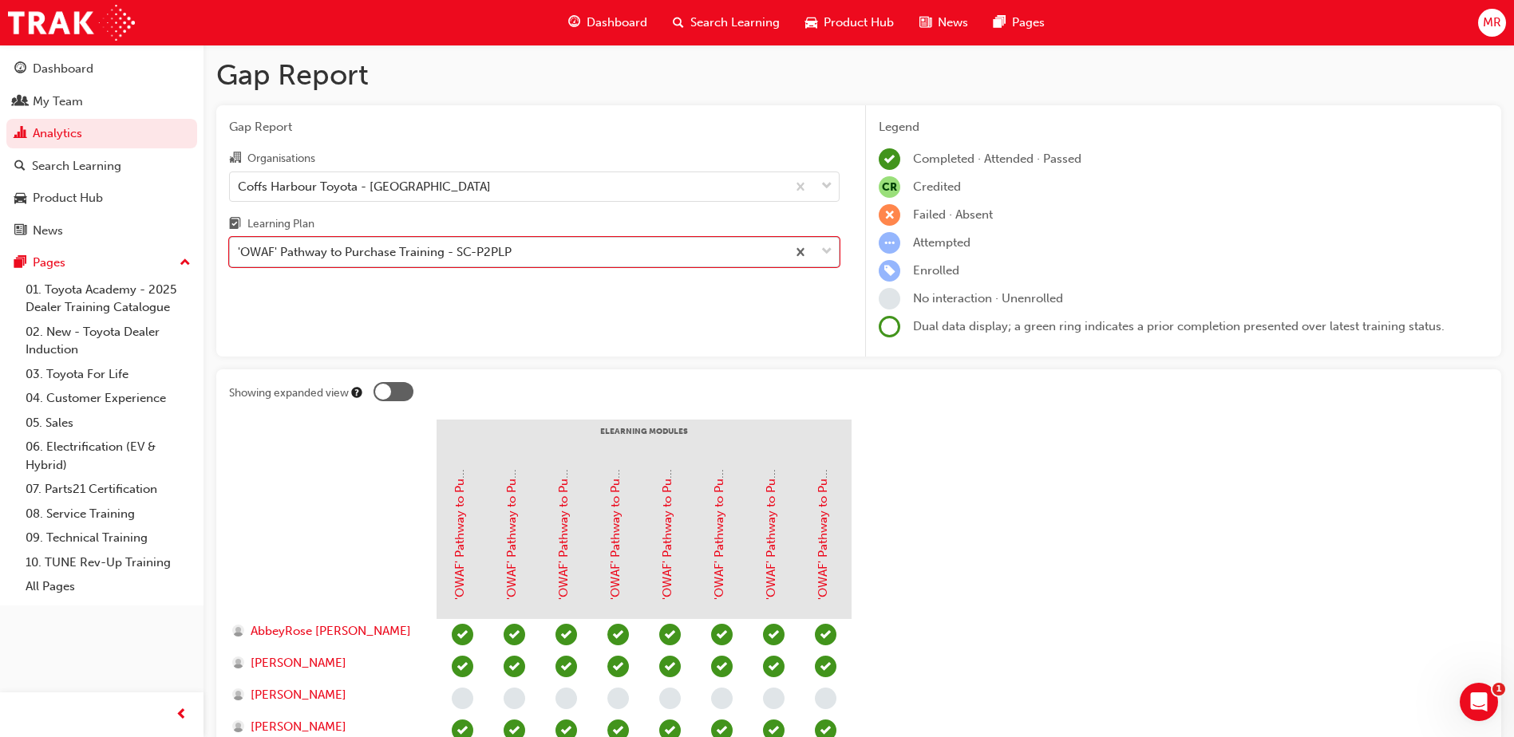
click at [825, 248] on span "down-icon" at bounding box center [826, 252] width 11 height 21
click at [239, 248] on input "Learning Plan option 'OWAF' Pathway to Purchase Training - SC-P2PLP, selected. …" at bounding box center [239, 252] width 2 height 14
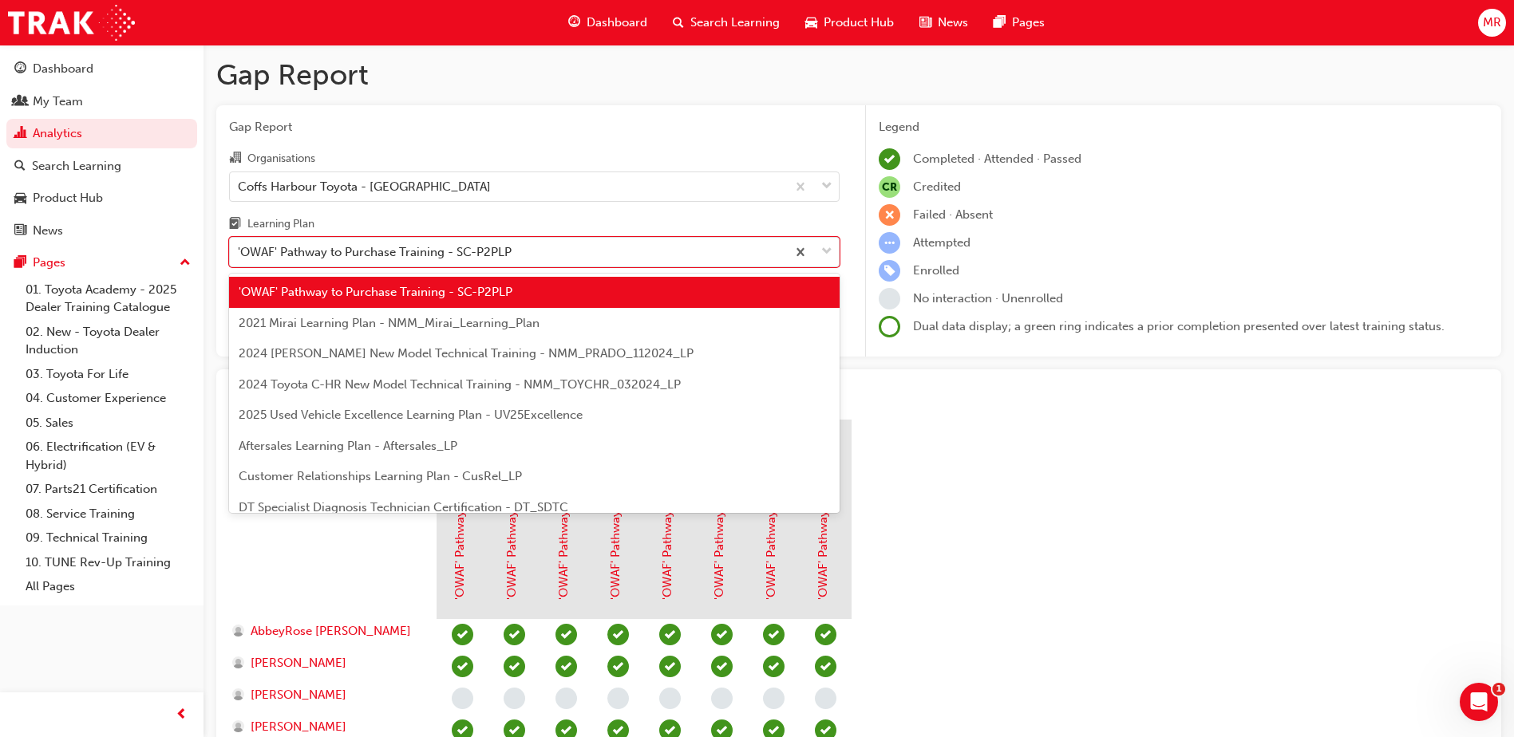
click at [650, 362] on div "2024 Prado New Model Technical Training - NMM_PRADO_112024_LP" at bounding box center [534, 353] width 611 height 31
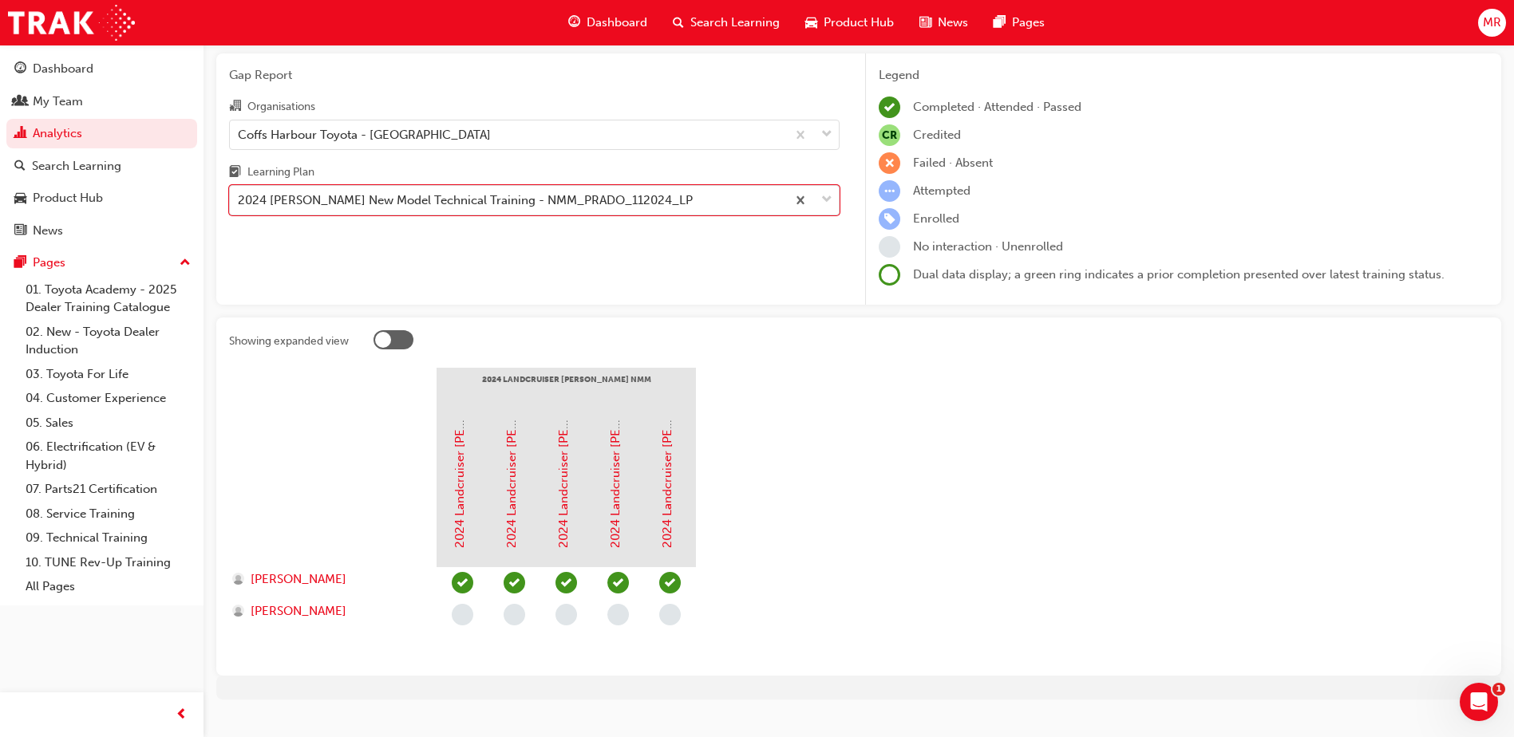
scroll to position [80, 0]
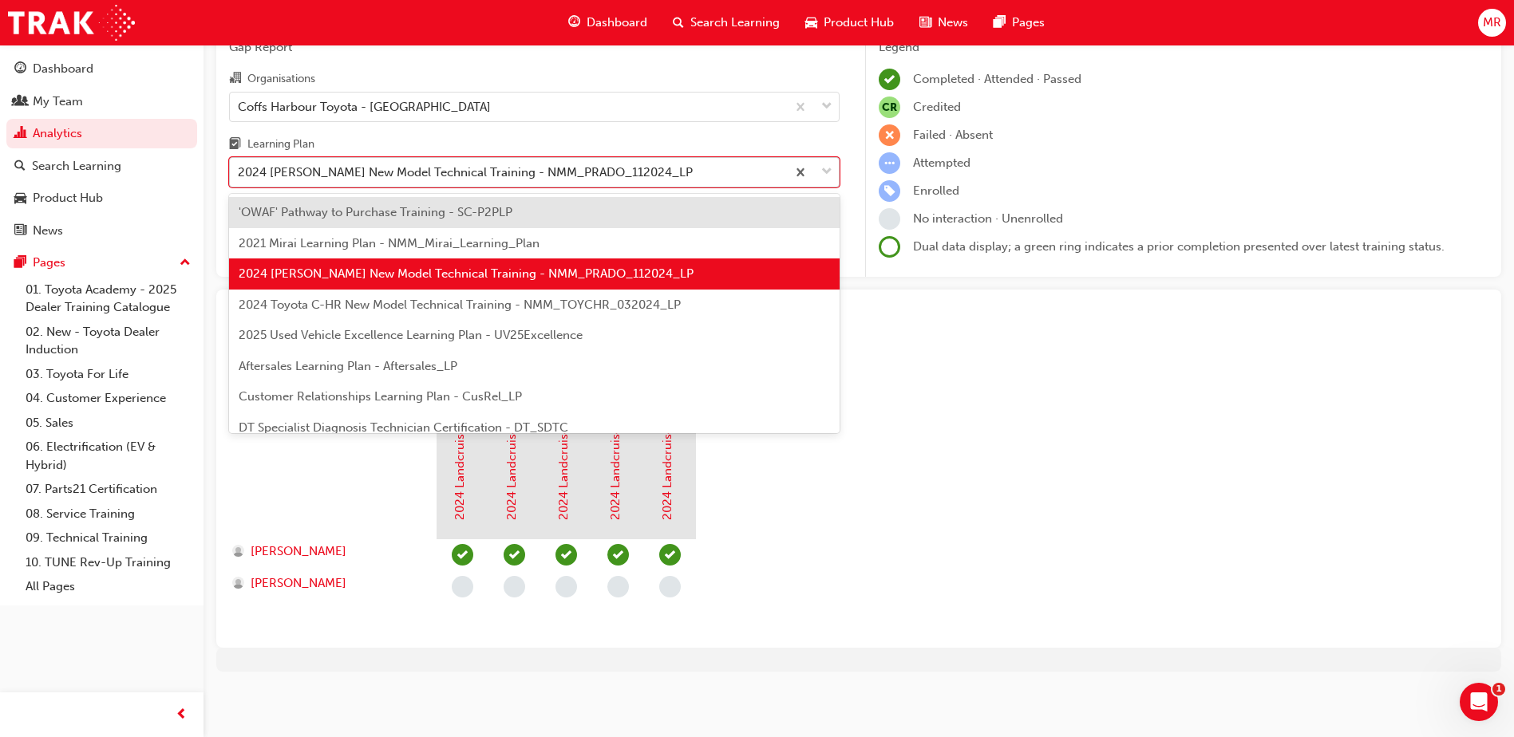
click at [823, 172] on span "down-icon" at bounding box center [826, 172] width 11 height 21
click at [239, 172] on input "Learning Plan option 2024 Prado New Model Technical Training - NMM_PRADO_112024…" at bounding box center [239, 172] width 2 height 14
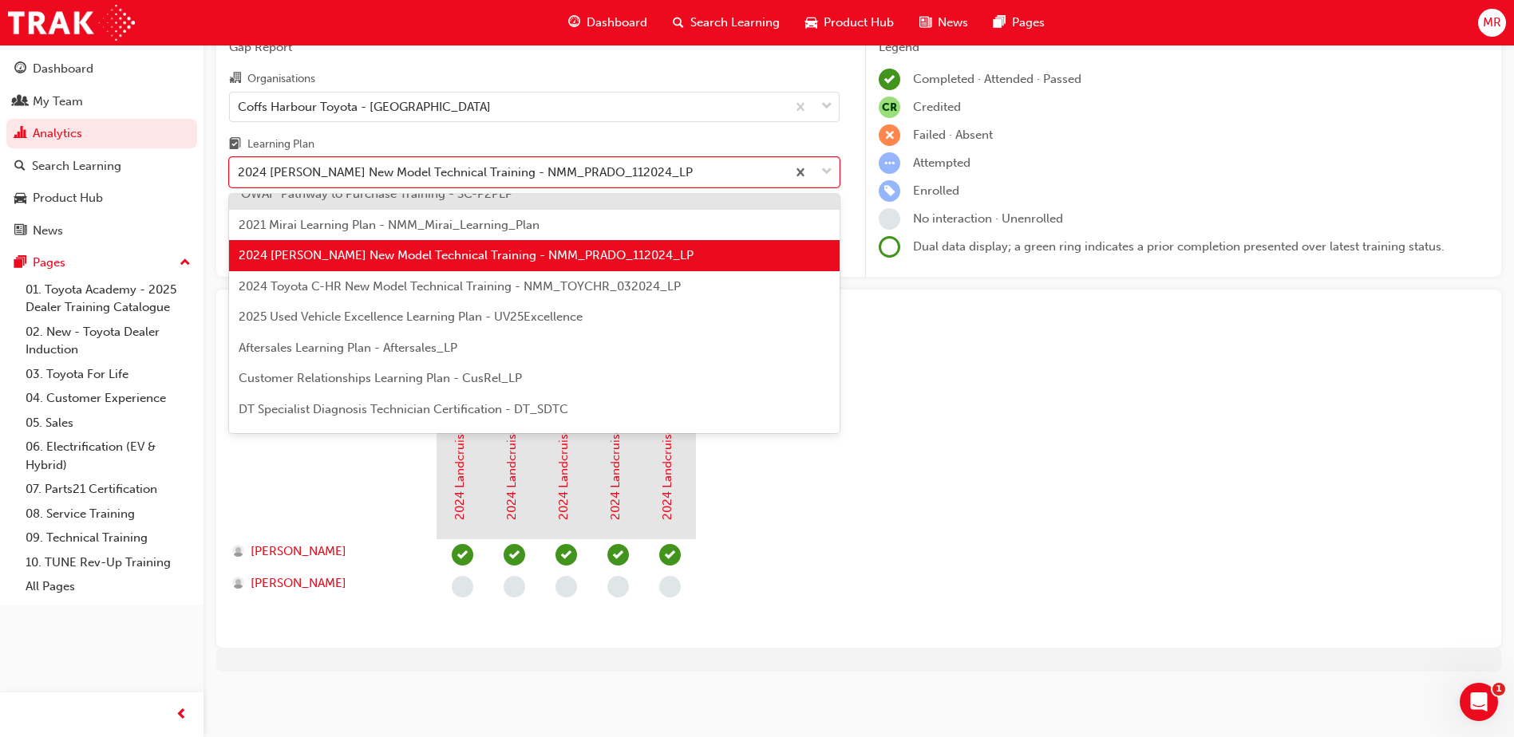
scroll to position [0, 0]
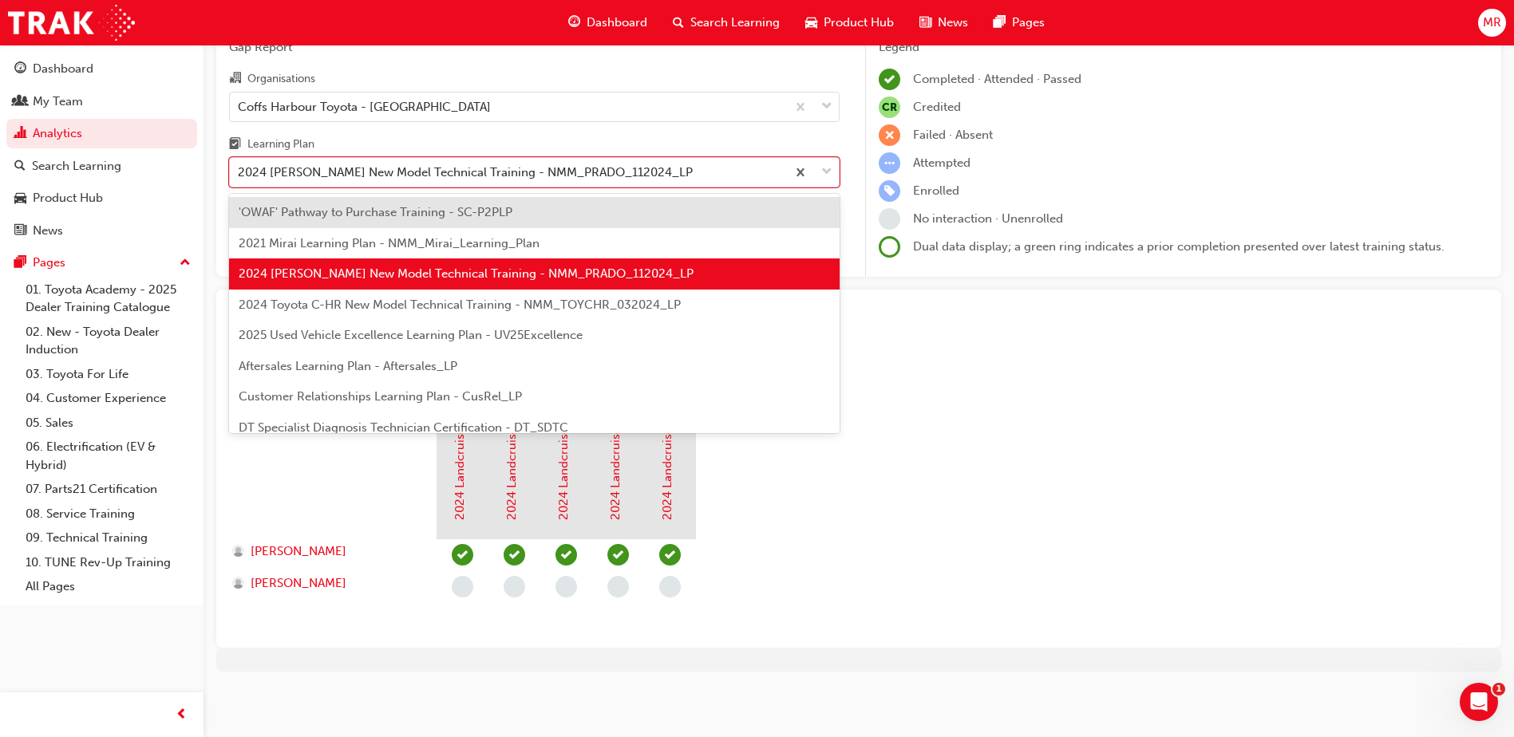
click at [692, 315] on div "2024 Toyota C-HR New Model Technical Training - NMM_TOYCHR_032024_LP" at bounding box center [534, 305] width 611 height 31
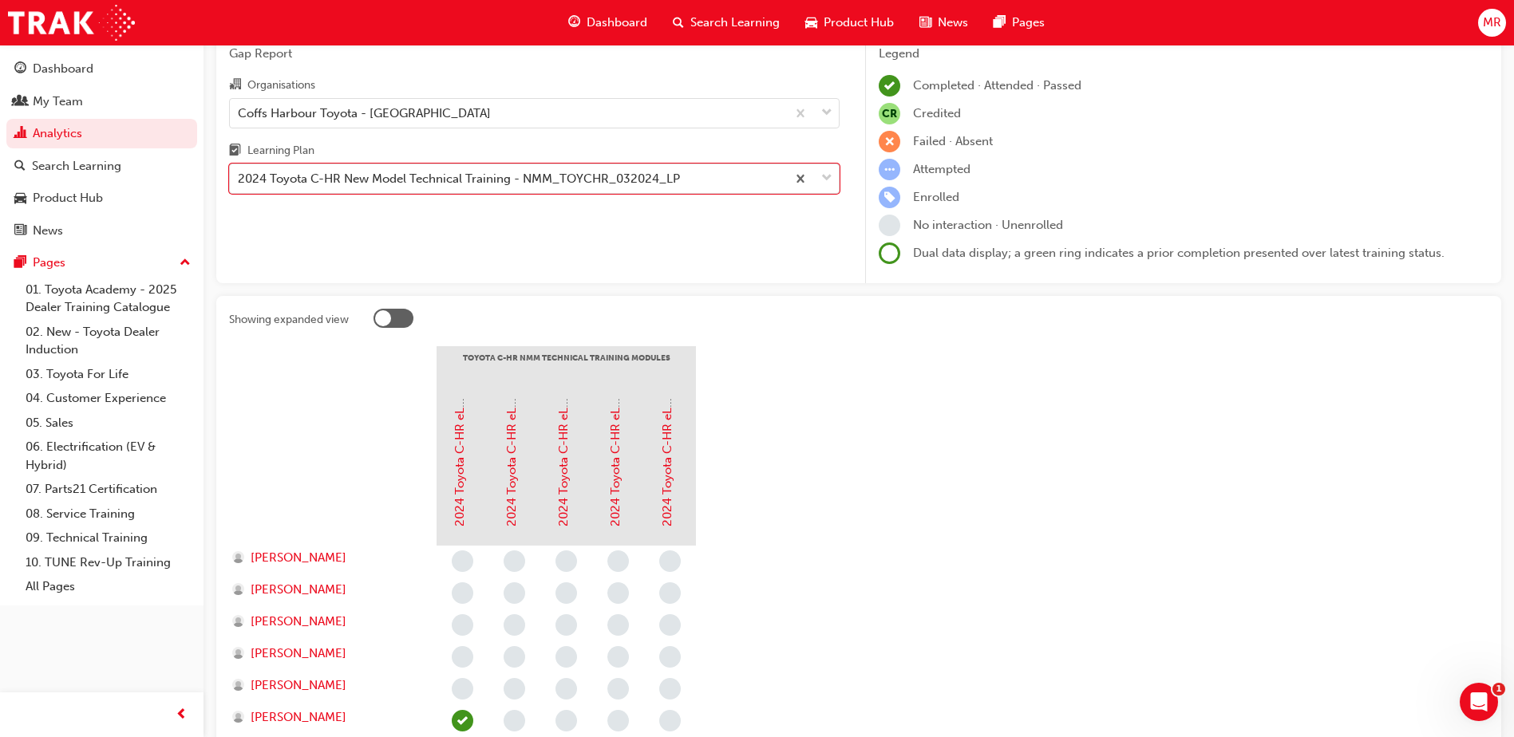
scroll to position [160, 0]
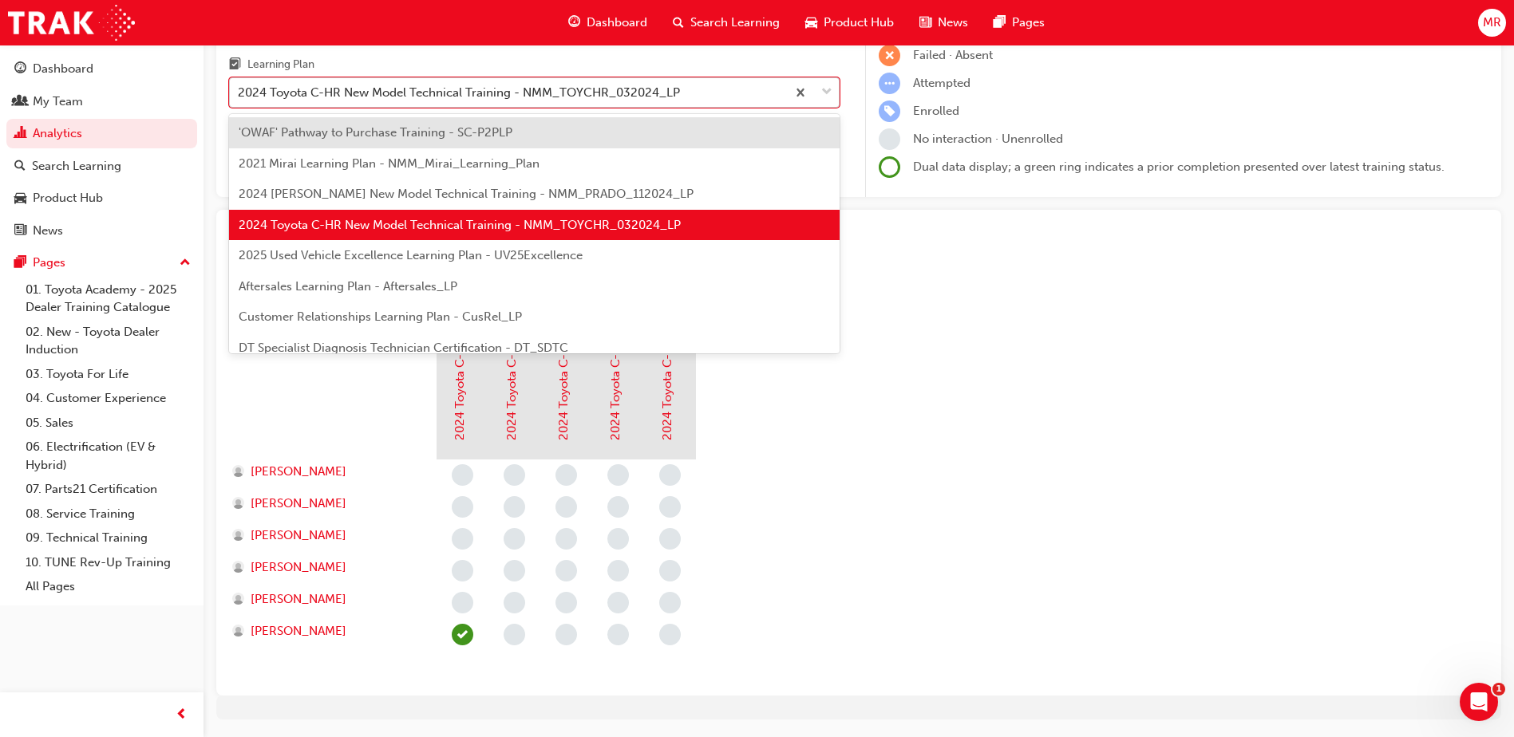
click at [821, 91] on span "down-icon" at bounding box center [826, 92] width 11 height 21
click at [239, 91] on input "Learning Plan option 2024 Toyota C-HR New Model Technical Training - NMM_TOYCHR…" at bounding box center [239, 92] width 2 height 14
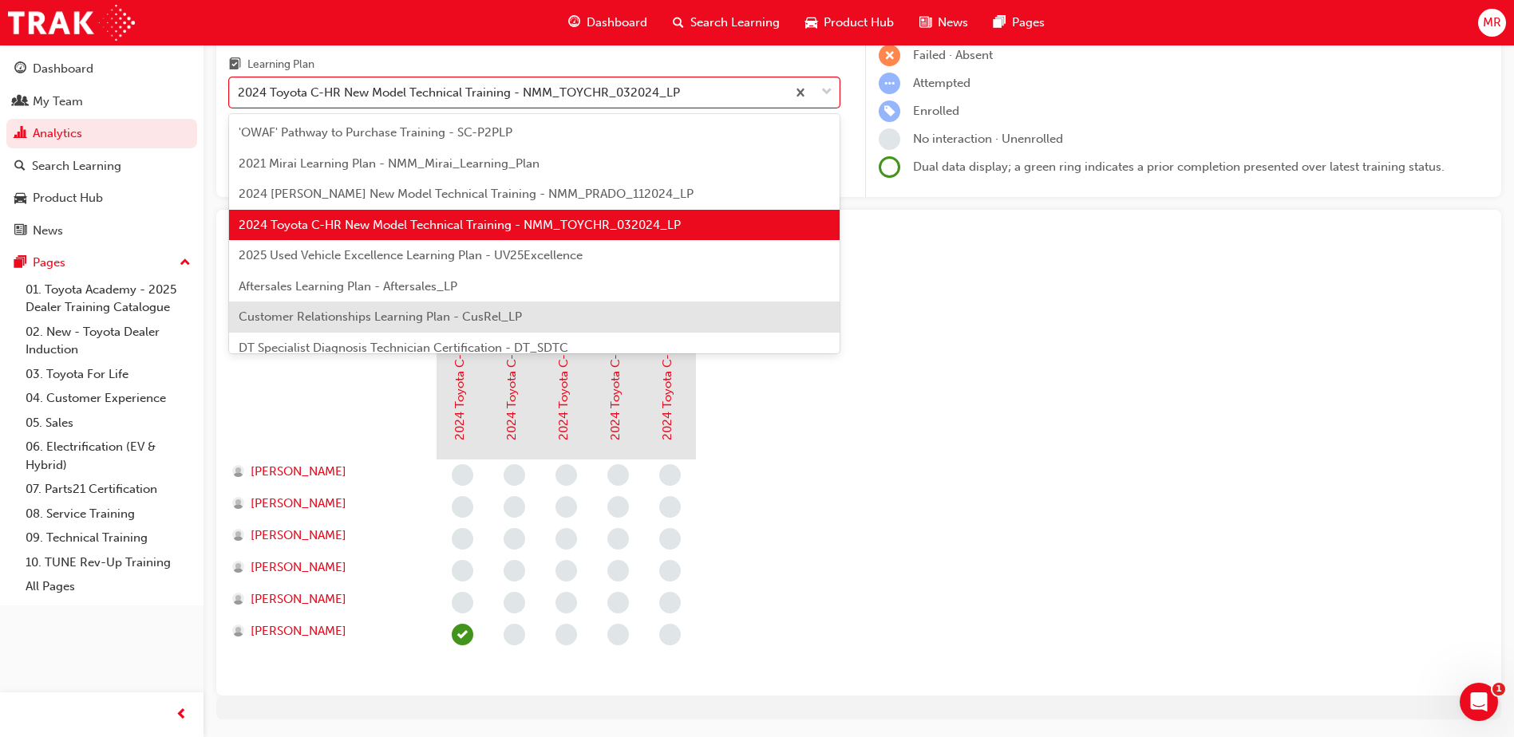
click at [412, 319] on span "Customer Relationships Learning Plan - CusRel_LP" at bounding box center [380, 317] width 283 height 14
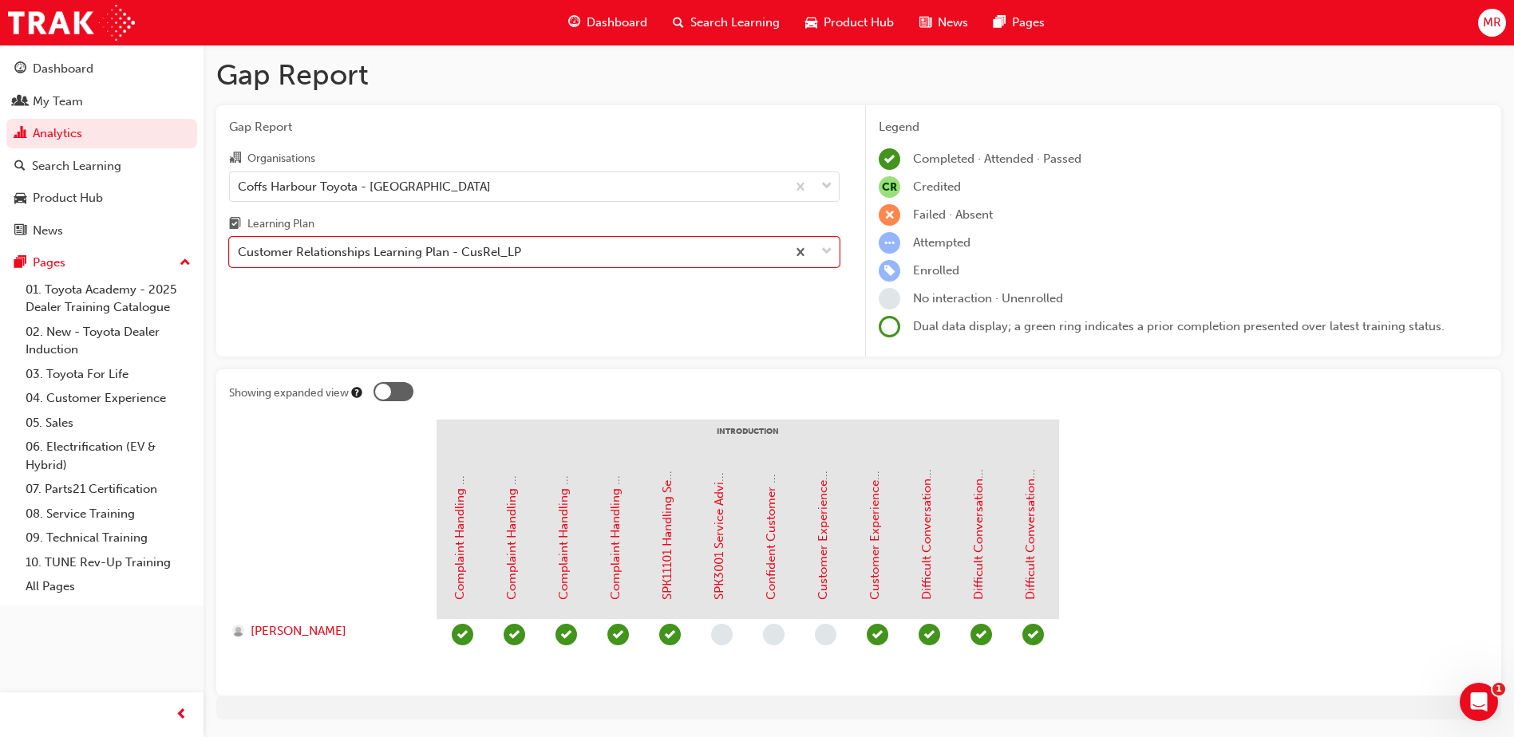
click at [856, 15] on span "Product Hub" at bounding box center [859, 23] width 70 height 18
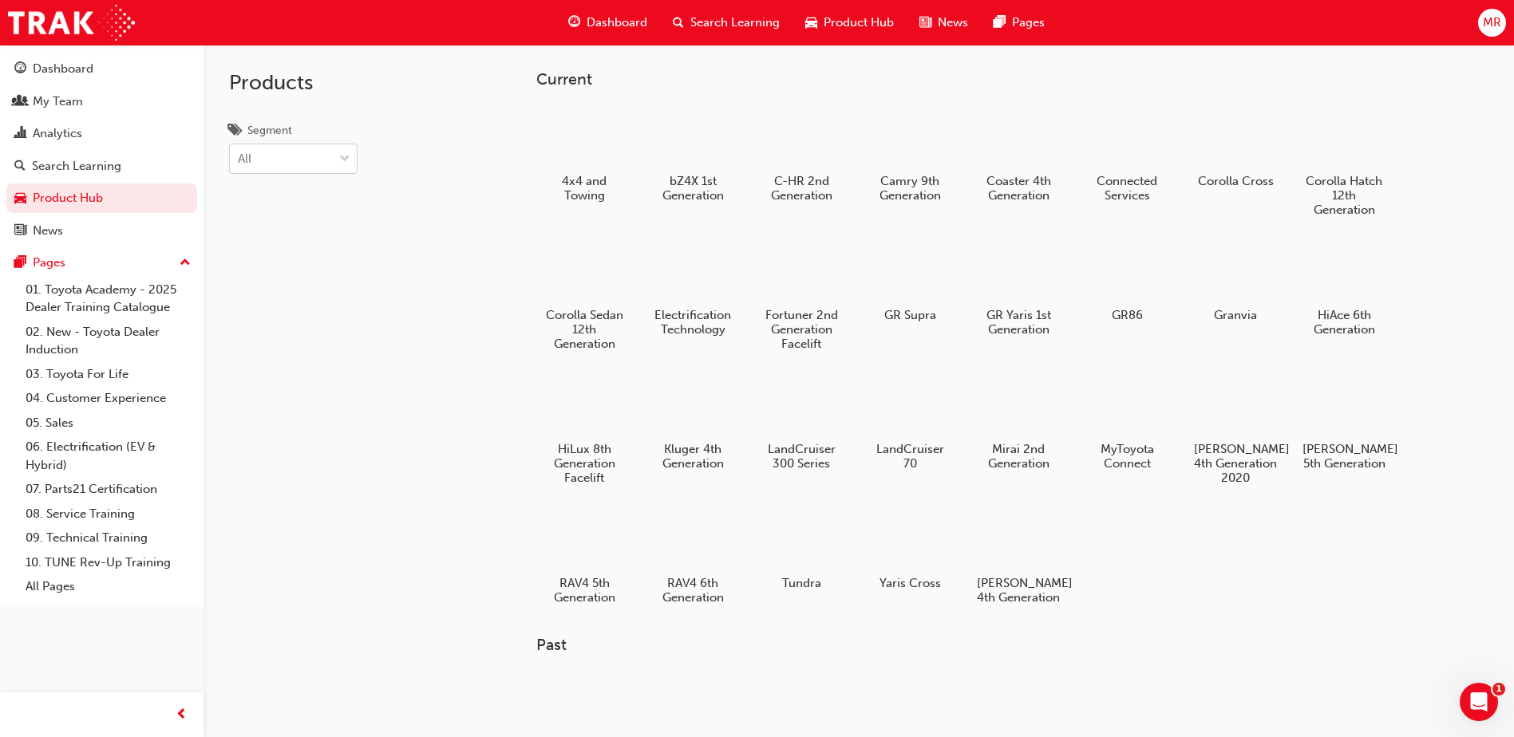
click at [338, 159] on div at bounding box center [345, 158] width 24 height 29
click at [239, 159] on input "Segment All" at bounding box center [239, 159] width 2 height 14
click at [338, 159] on div at bounding box center [345, 158] width 24 height 29
click at [239, 159] on input "Segment 0 results available. Select is focused ,type to refine list, press Down…" at bounding box center [239, 159] width 2 height 14
click at [338, 159] on div at bounding box center [345, 158] width 24 height 29
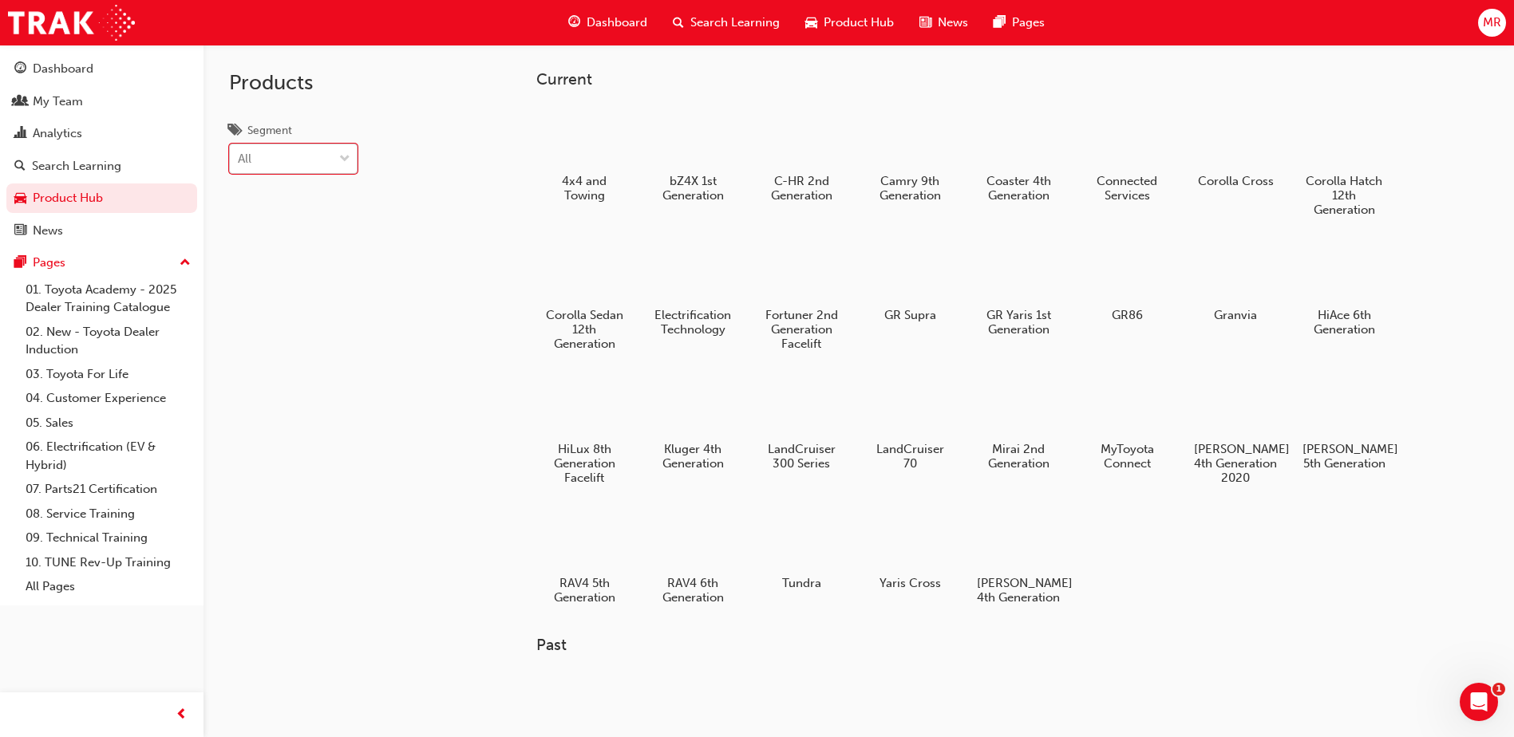
click at [239, 159] on input "Segment 0 results available. Select is focused ,type to refine list, press Down…" at bounding box center [239, 159] width 2 height 14
click at [338, 159] on div at bounding box center [345, 158] width 24 height 29
click at [239, 159] on input "Segment option BEV focused, 1 of 7. 7 results available. Use Up and Down to cho…" at bounding box center [239, 159] width 2 height 14
